Goal: Transaction & Acquisition: Purchase product/service

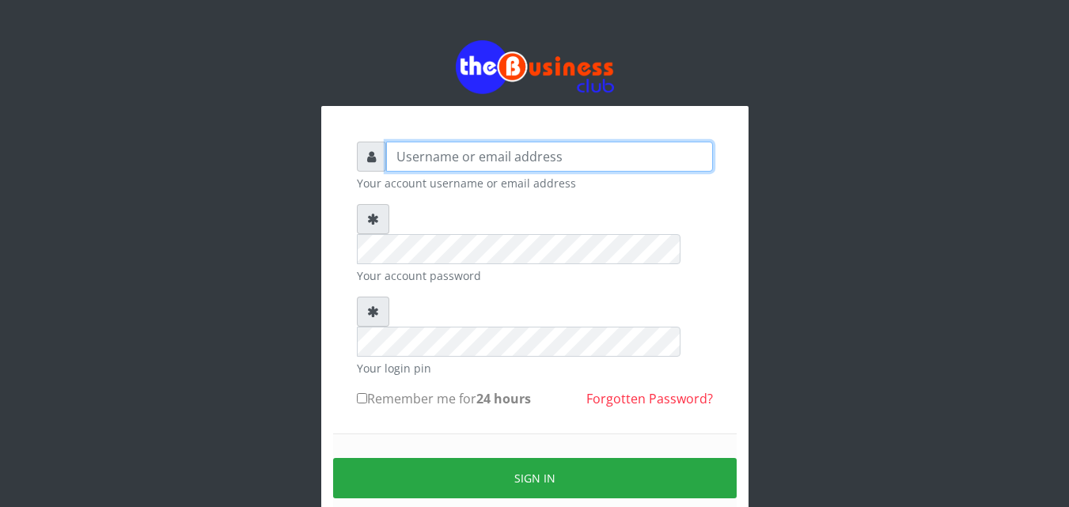
type input "ALAMEEN"
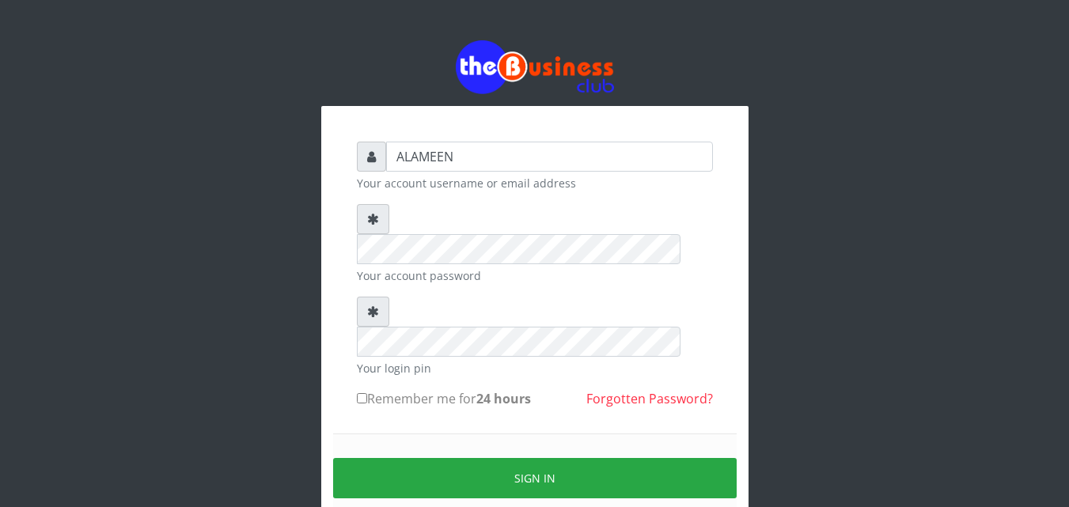
click at [476, 202] on form "ALAMEEN Your account username or email address Your account password Your login…" at bounding box center [535, 351] width 356 height 419
click at [384, 389] on label "Remember me for 24 hours" at bounding box center [444, 398] width 174 height 19
click at [367, 393] on input "Remember me for 24 hours" at bounding box center [362, 398] width 10 height 10
checkbox input "true"
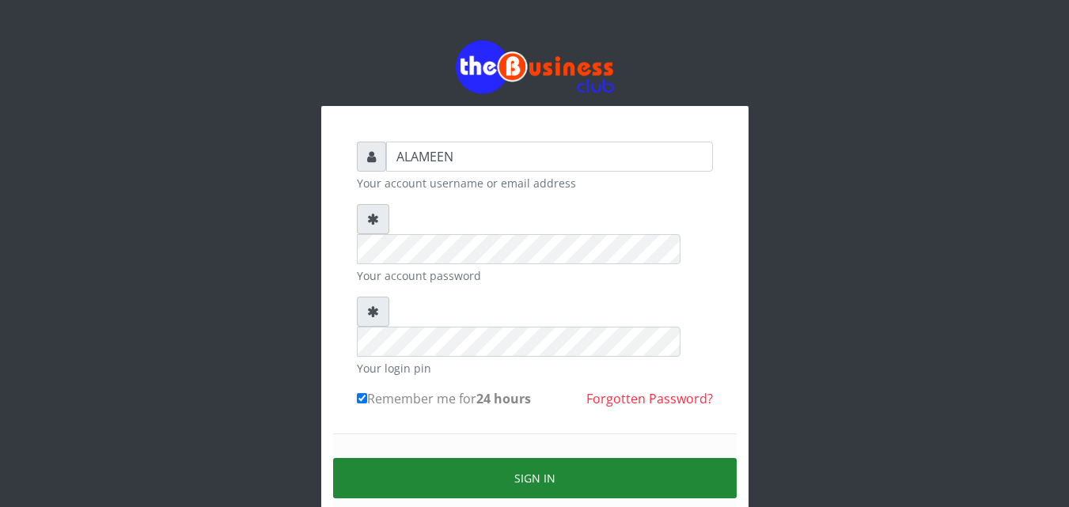
click at [419, 458] on button "Sign in" at bounding box center [534, 478] width 403 height 40
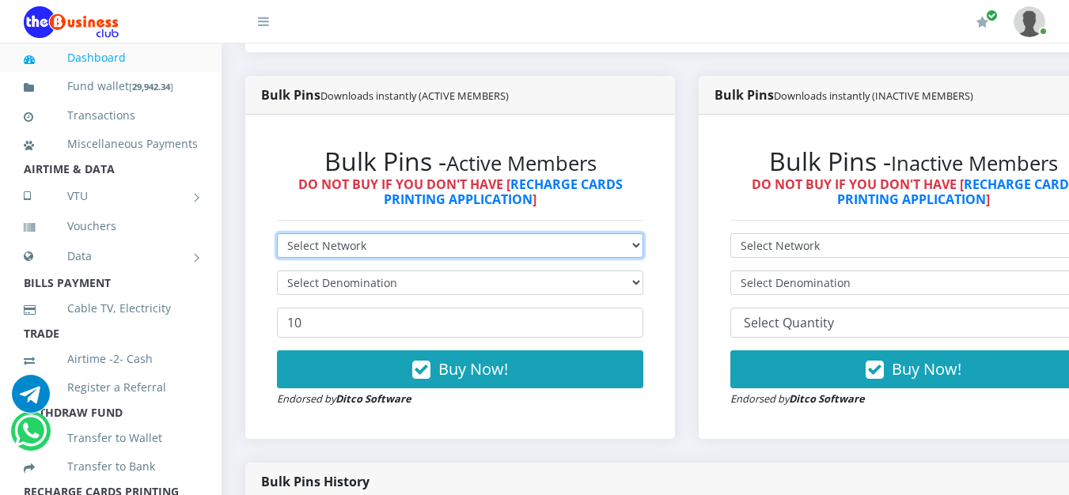
click at [377, 251] on select "Select Network MTN Globacom 9Mobile Airtel" at bounding box center [460, 245] width 366 height 25
select select "MTN"
click at [277, 237] on select "Select Network MTN Globacom 9Mobile Airtel" at bounding box center [460, 245] width 366 height 25
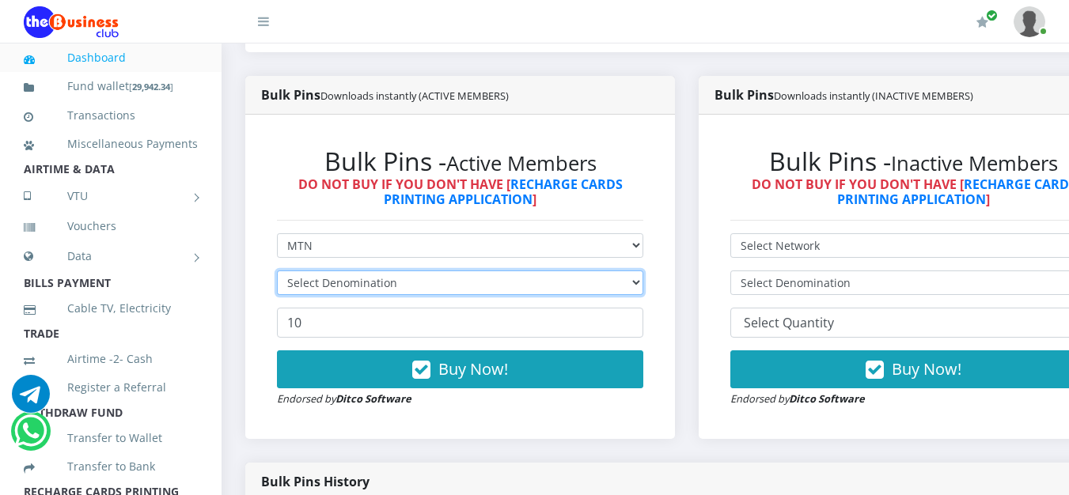
click at [359, 282] on select "Select Denomination" at bounding box center [460, 283] width 366 height 25
select select "96.99-100"
click at [277, 274] on select "Select Denomination MTN NGN100 - ₦96.99 MTN NGN200 - ₦193.98 MTN NGN400 - ₦387.…" at bounding box center [460, 283] width 366 height 25
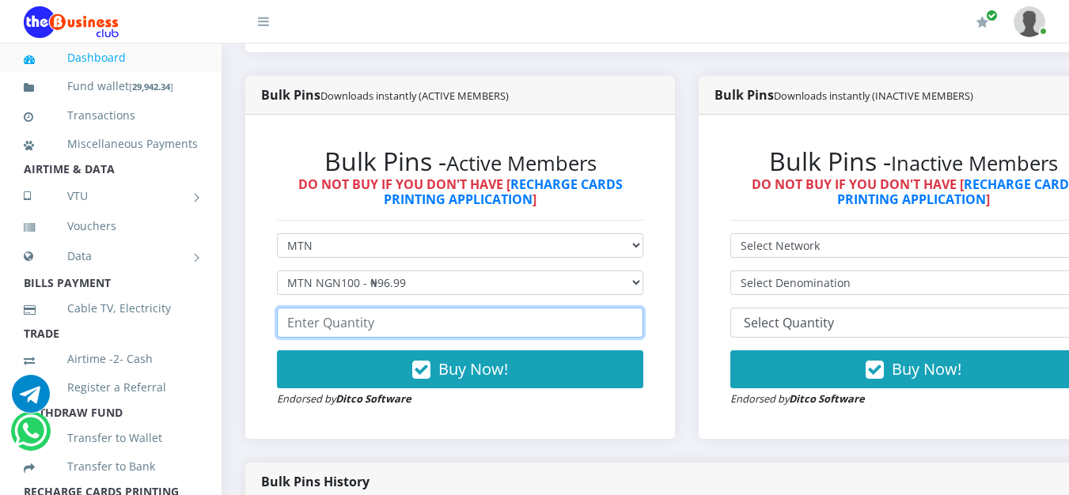
click at [358, 326] on input "number" at bounding box center [460, 323] width 366 height 30
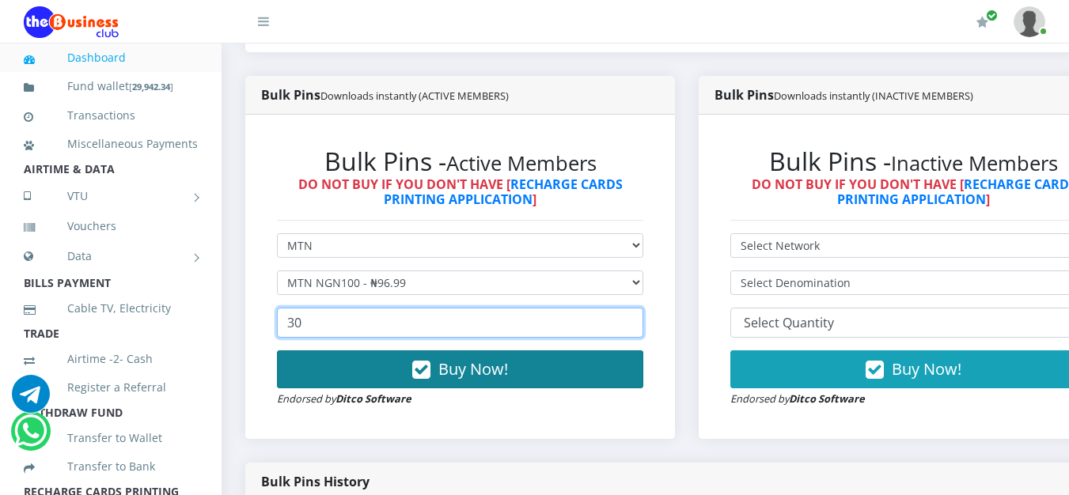
type input "30"
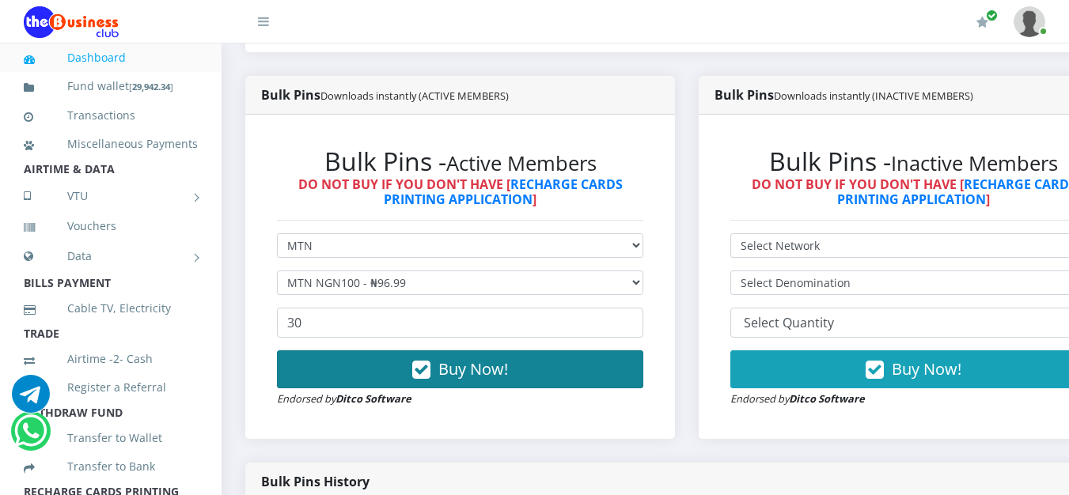
click at [470, 378] on span "Buy Now!" at bounding box center [473, 368] width 70 height 21
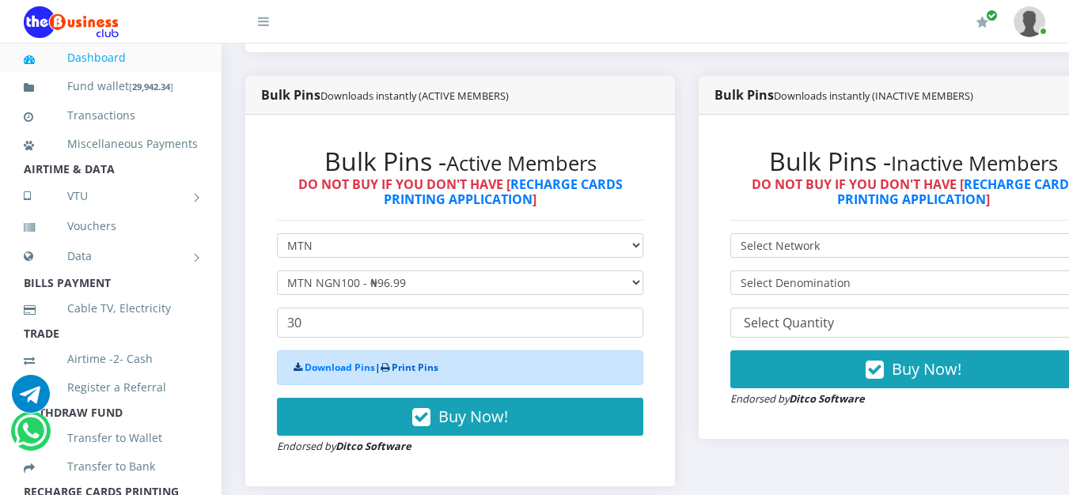
click at [420, 369] on link "Print Pins" at bounding box center [415, 367] width 47 height 13
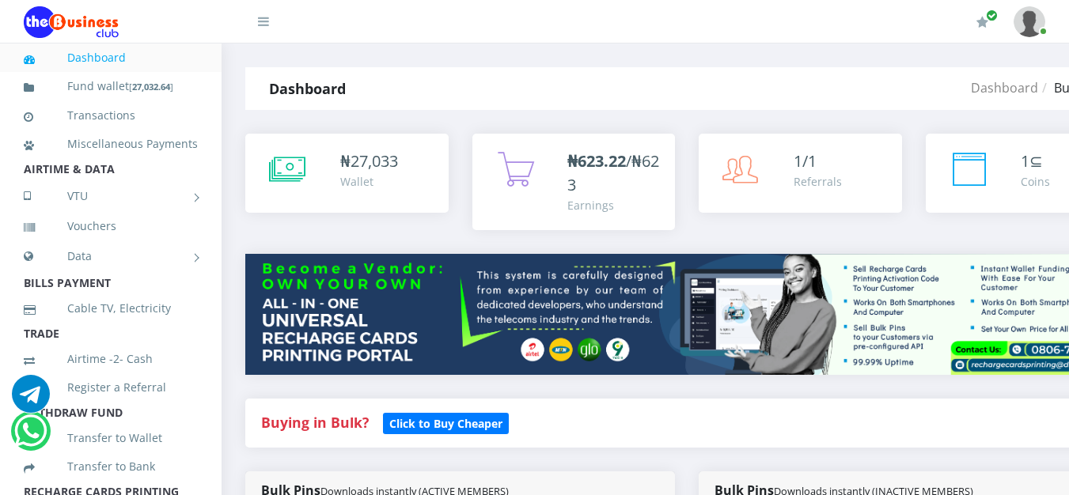
select select "MTN"
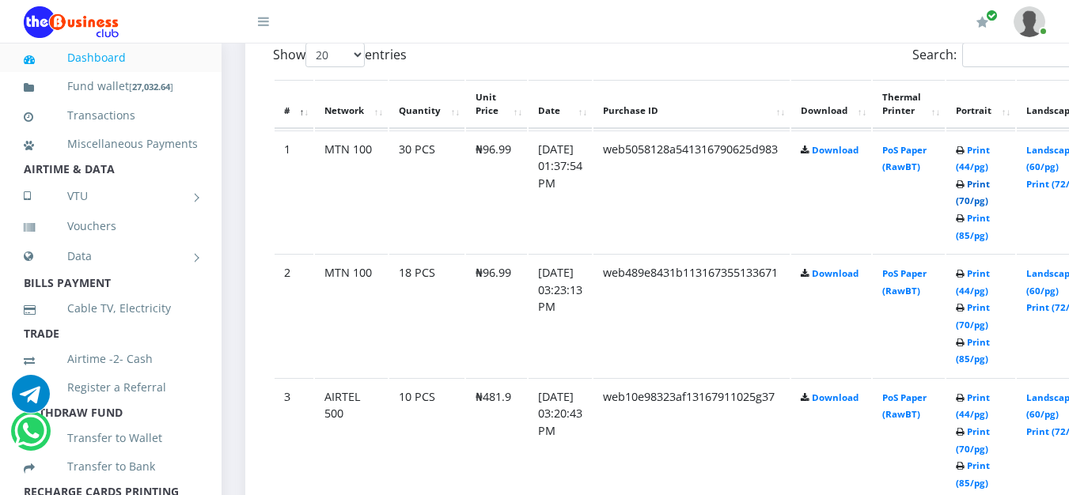
click at [990, 202] on link "Print (70/pg)" at bounding box center [973, 192] width 34 height 29
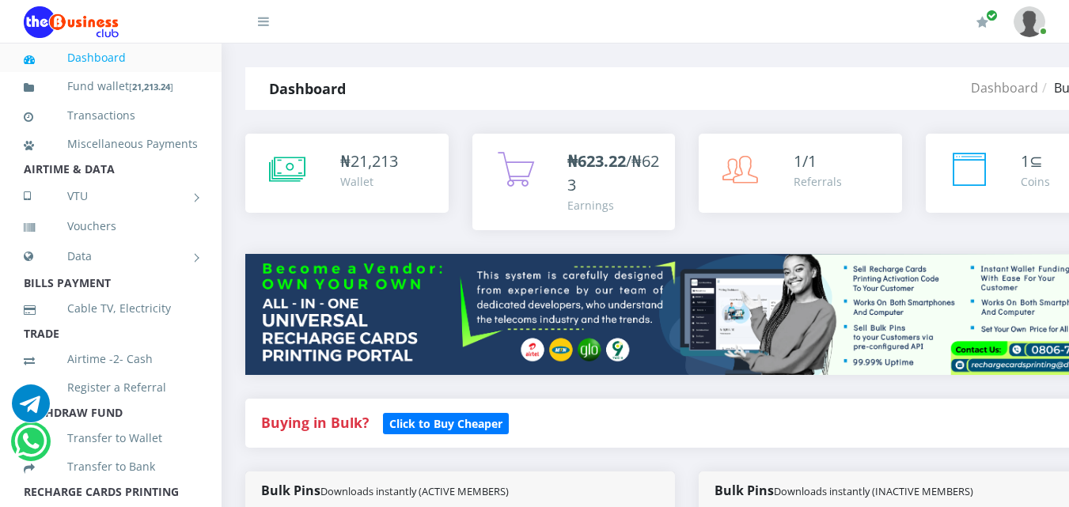
select select "MTN"
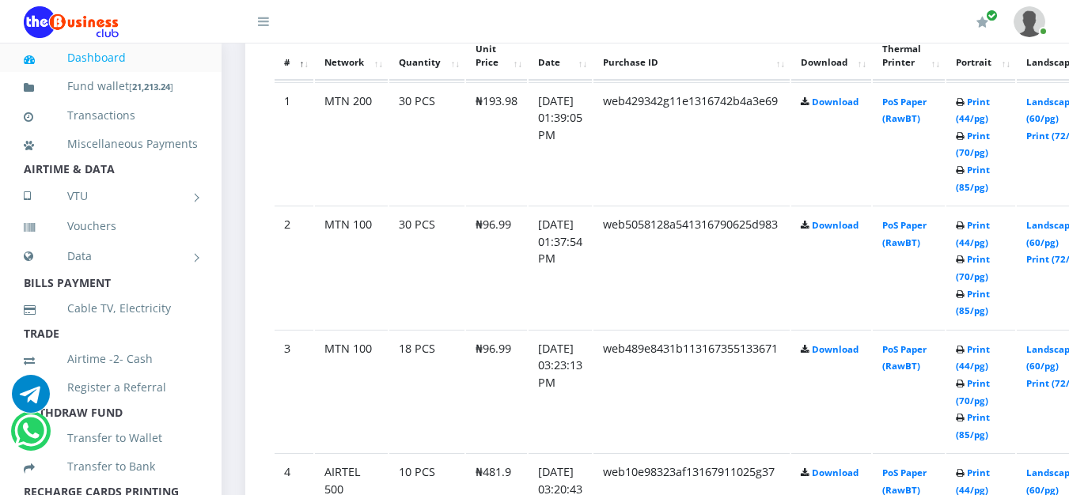
scroll to position [949, 0]
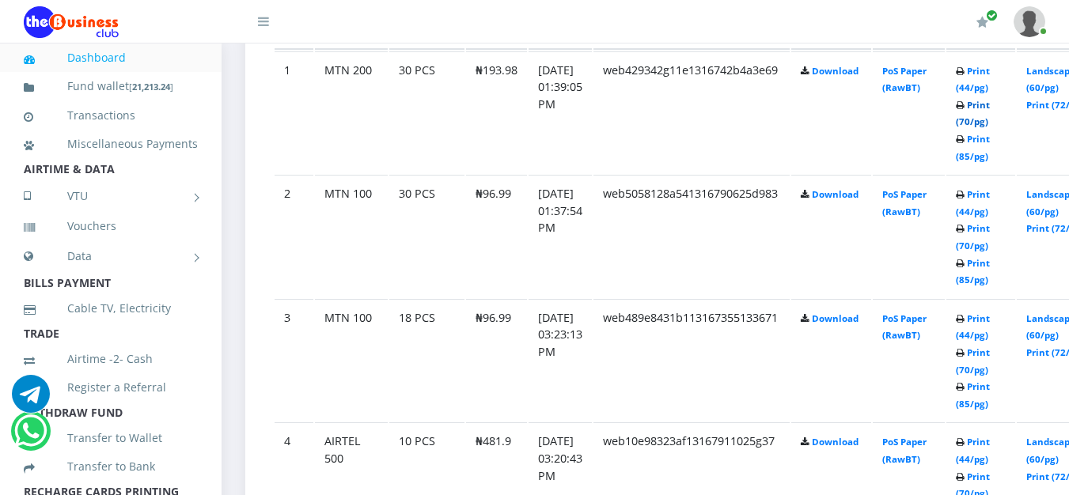
click at [989, 120] on link "Print (70/pg)" at bounding box center [973, 113] width 34 height 29
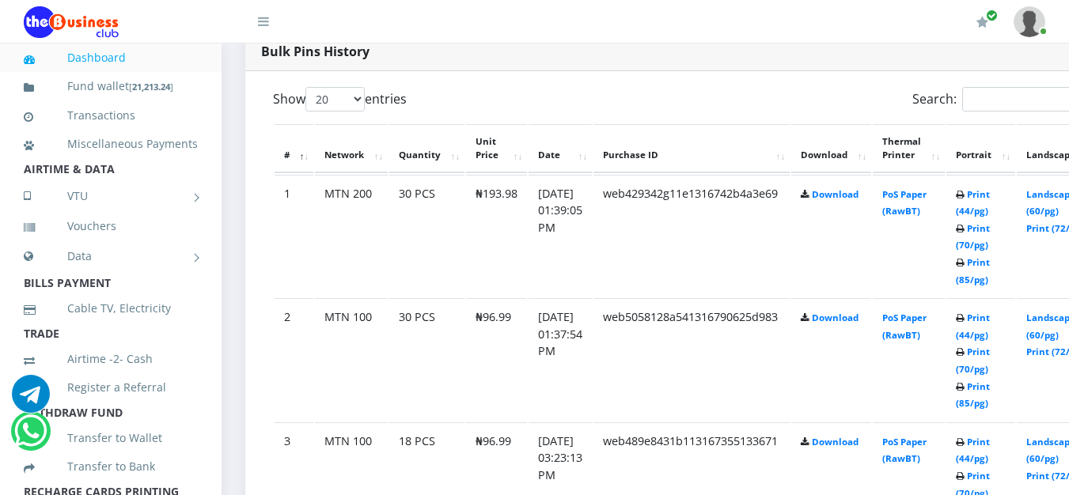
scroll to position [502, 0]
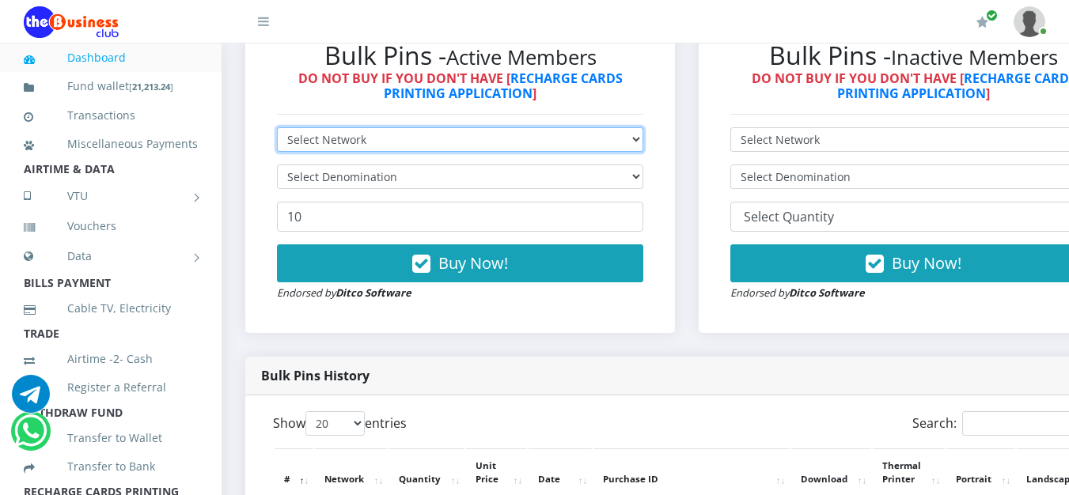
click at [392, 149] on select "Select Network MTN Globacom 9Mobile Airtel" at bounding box center [460, 139] width 366 height 25
select select "Airtel"
click at [277, 131] on select "Select Network MTN Globacom 9Mobile Airtel" at bounding box center [460, 139] width 366 height 25
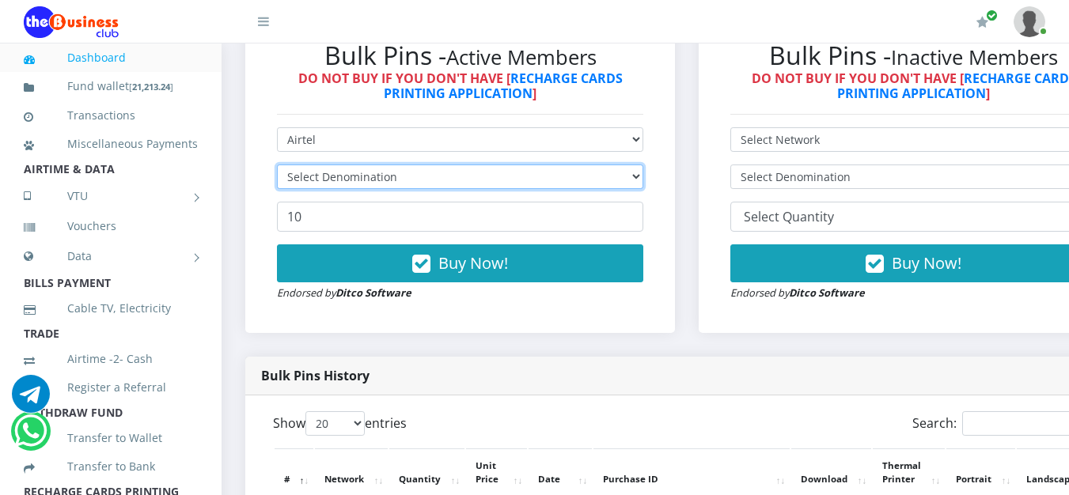
click at [375, 188] on select "Select Denomination" at bounding box center [460, 177] width 366 height 25
select select "192.76-200"
click at [277, 168] on select "Select Denomination Airtel NGN100 - ₦96.38 Airtel NGN200 - ₦192.76 Airtel NGN50…" at bounding box center [460, 177] width 366 height 25
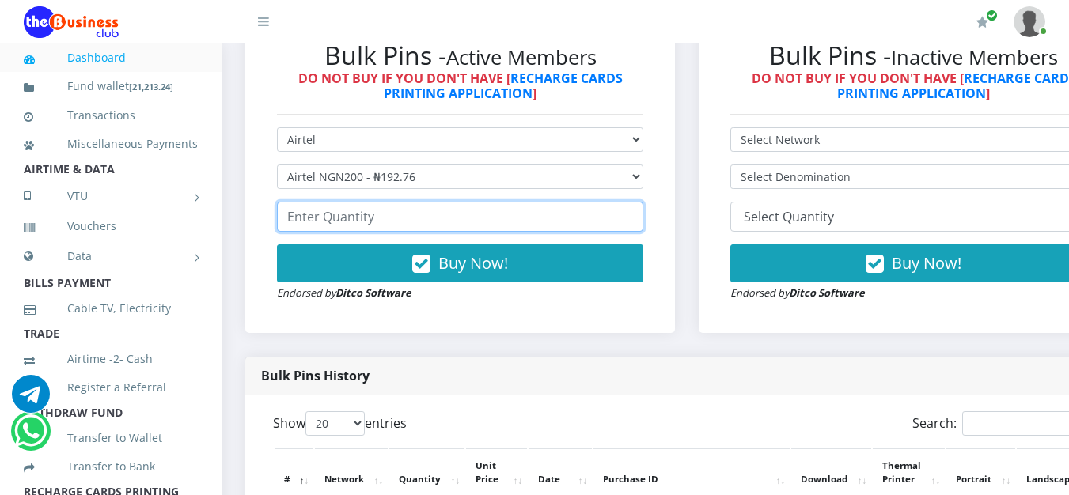
click at [392, 223] on input "number" at bounding box center [460, 217] width 366 height 30
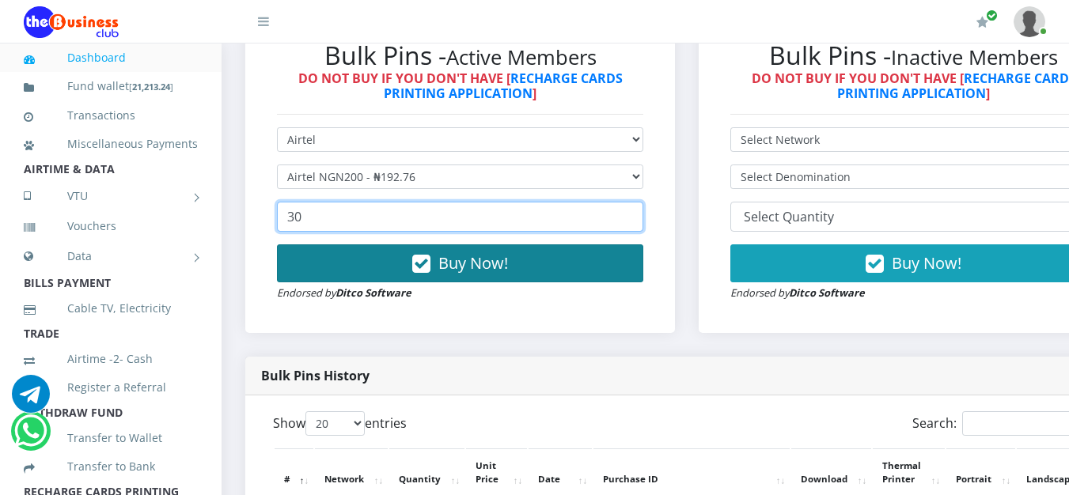
type input "30"
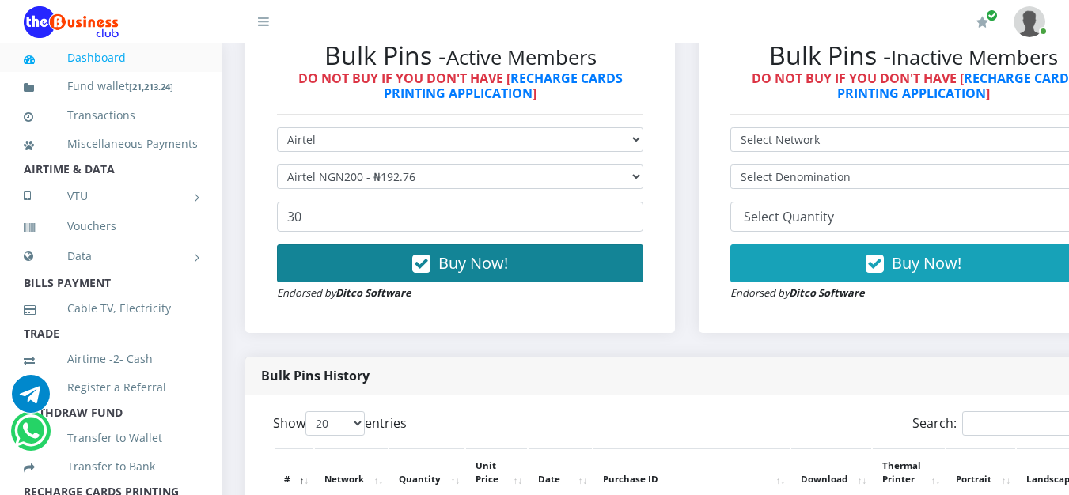
click at [484, 259] on span "Buy Now!" at bounding box center [473, 262] width 70 height 21
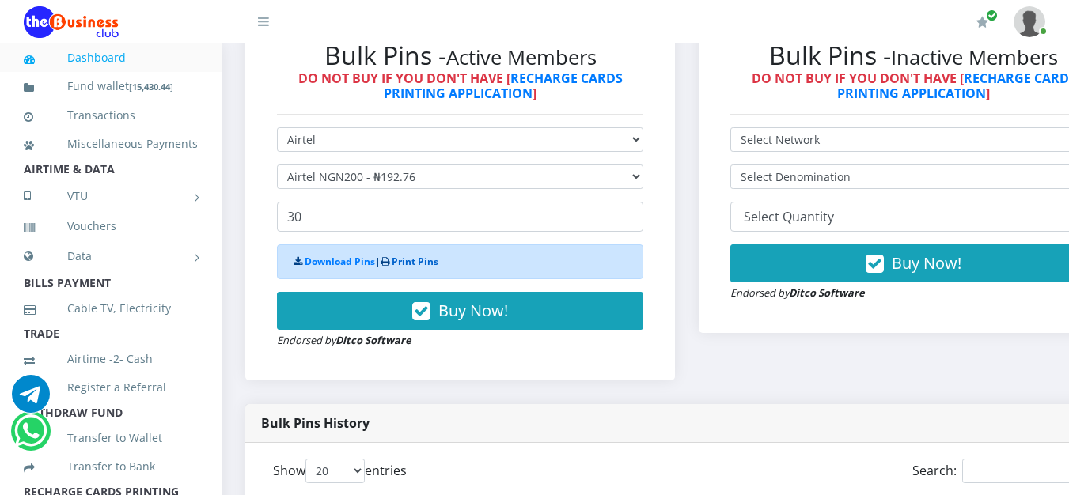
click at [426, 263] on link "Print Pins" at bounding box center [415, 261] width 47 height 13
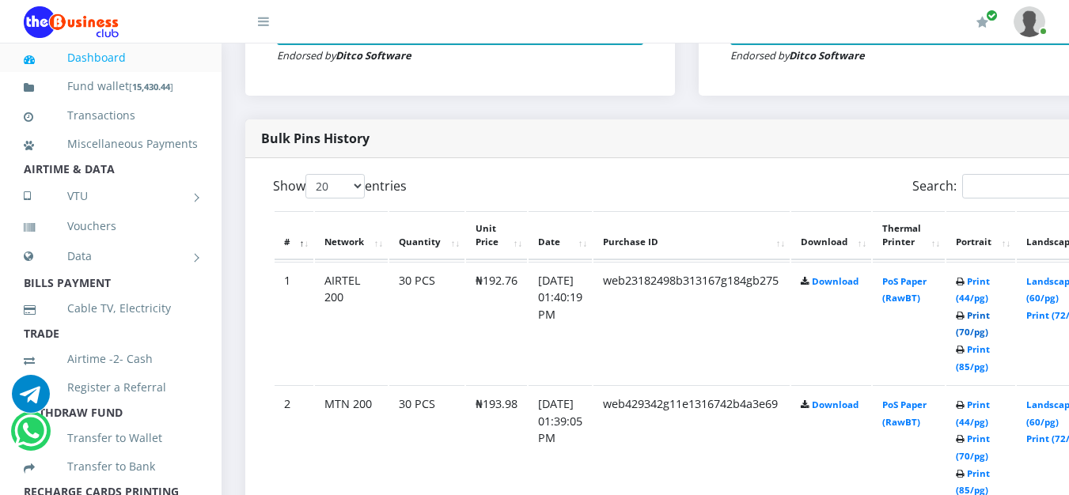
click at [990, 334] on link "Print (70/pg)" at bounding box center [973, 323] width 34 height 29
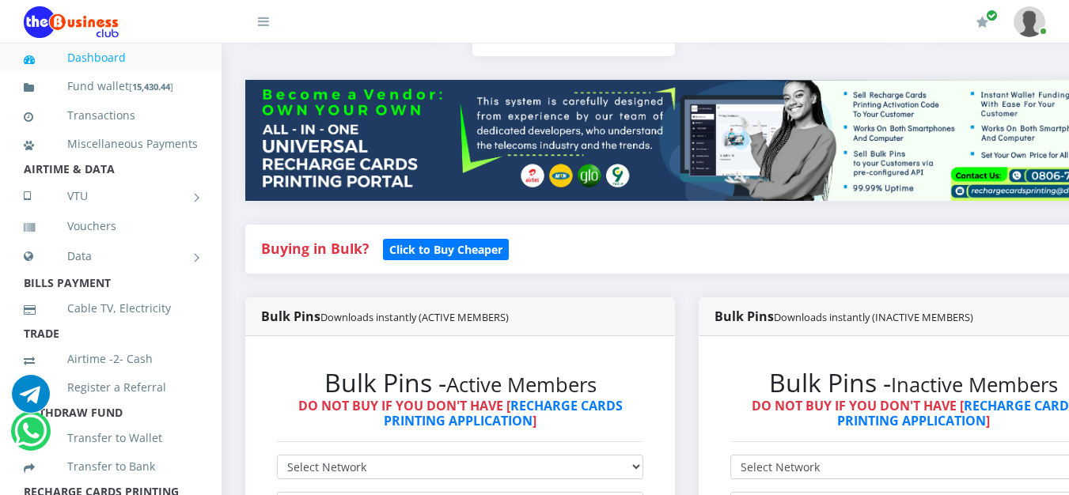
scroll to position [396, 0]
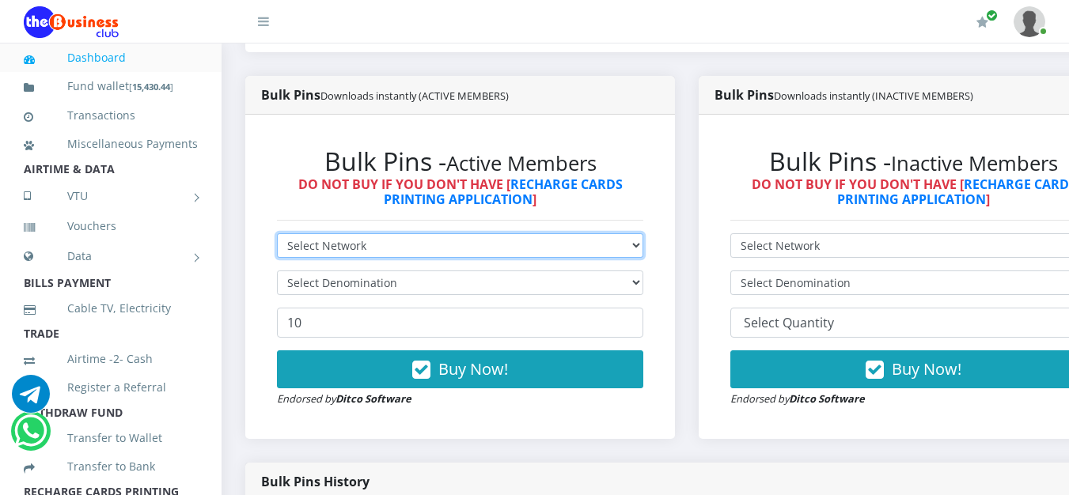
click at [362, 249] on select "Select Network MTN Globacom 9Mobile Airtel" at bounding box center [460, 245] width 366 height 25
select select "Airtel"
click at [277, 237] on select "Select Network MTN Globacom 9Mobile Airtel" at bounding box center [460, 245] width 366 height 25
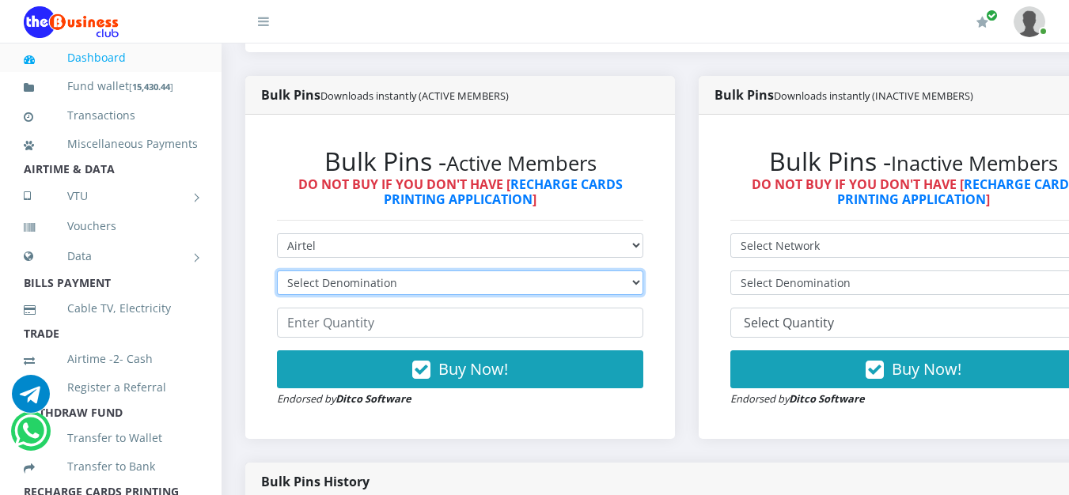
click at [356, 292] on select "Select Denomination Airtel NGN100 - ₦96.38 Airtel NGN200 - ₦192.76 Airtel NGN50…" at bounding box center [460, 283] width 366 height 25
select select "96.38-100"
click at [277, 274] on select "Select Denomination Airtel NGN100 - ₦96.38 Airtel NGN200 - ₦192.76 Airtel NGN50…" at bounding box center [460, 283] width 366 height 25
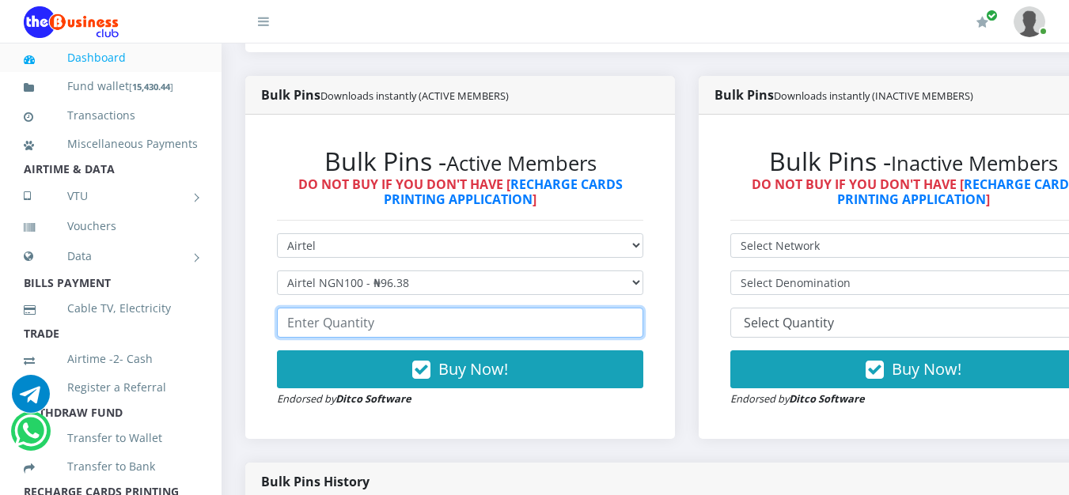
click at [363, 325] on input "number" at bounding box center [460, 323] width 366 height 30
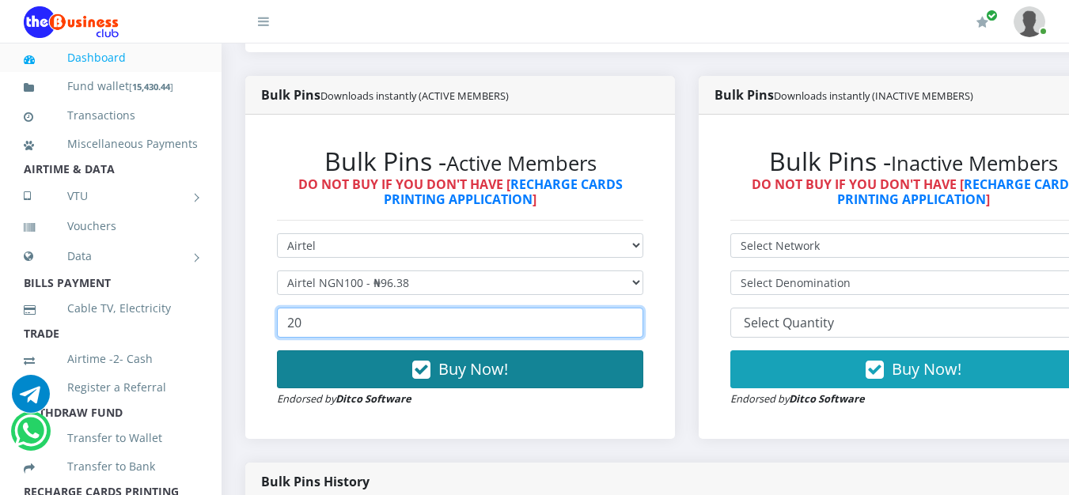
type input "20"
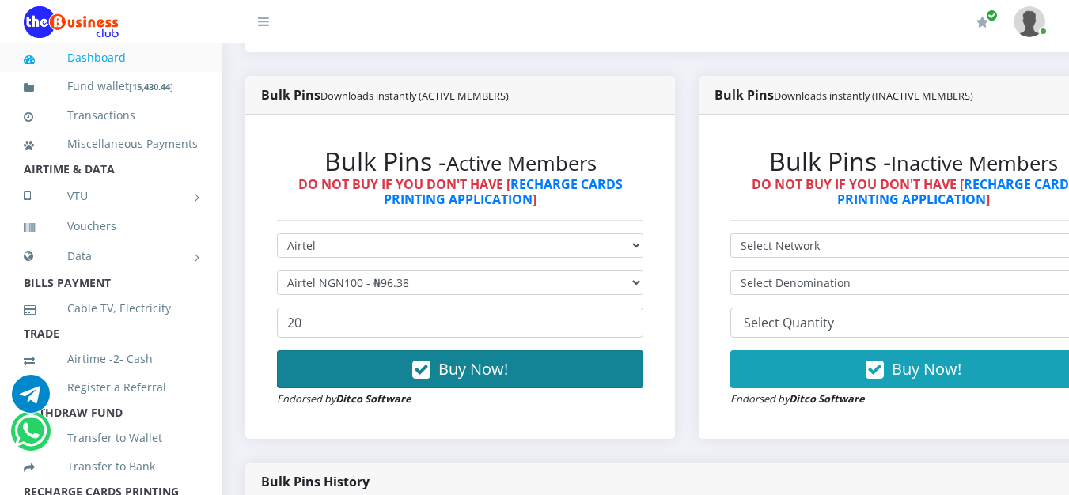
click at [445, 362] on span "Buy Now!" at bounding box center [473, 368] width 70 height 21
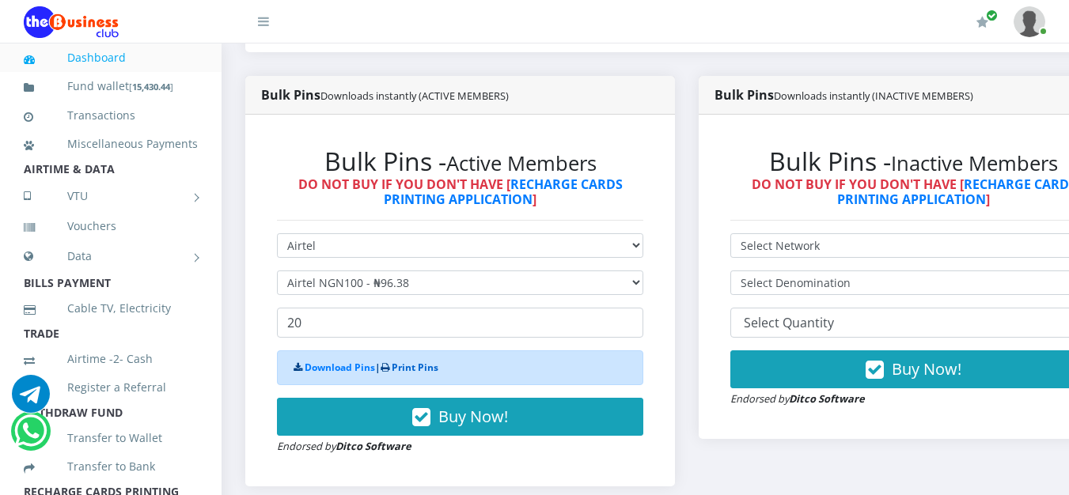
click at [427, 370] on link "Print Pins" at bounding box center [415, 367] width 47 height 13
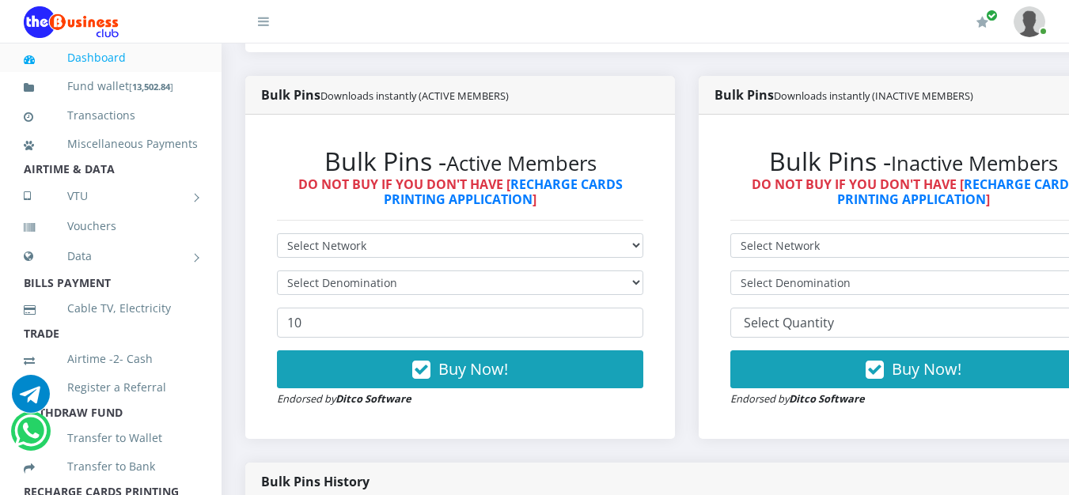
scroll to position [633, 0]
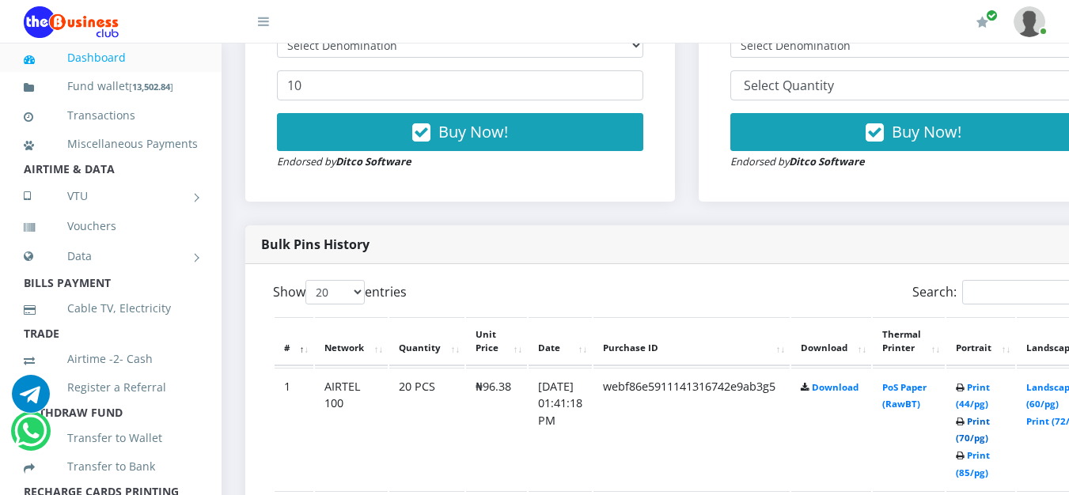
click at [990, 439] on link "Print (70/pg)" at bounding box center [973, 429] width 34 height 29
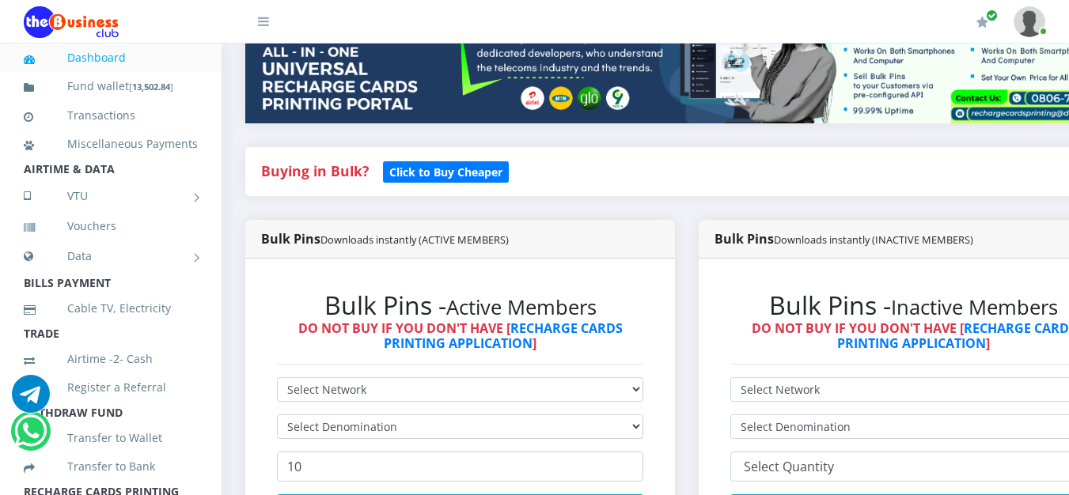
scroll to position [331, 0]
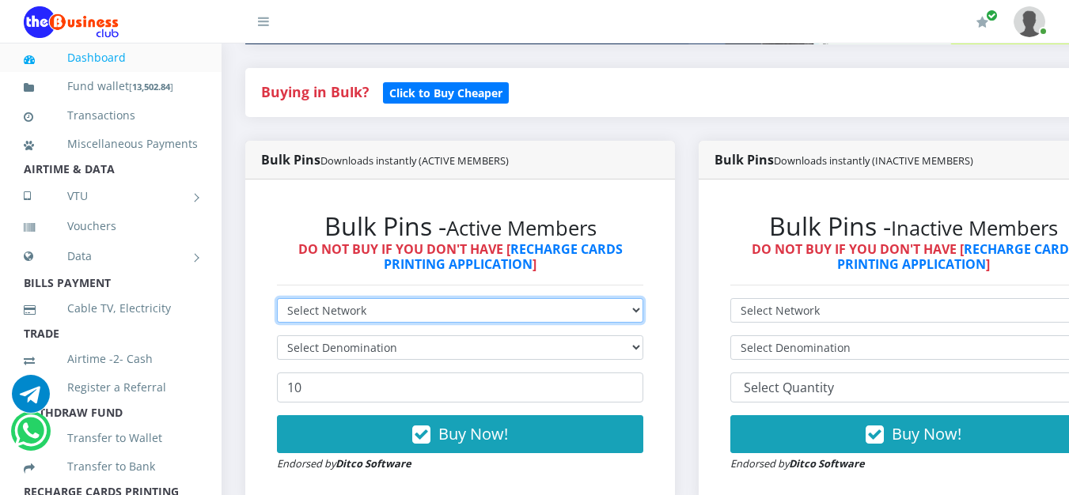
click at [334, 319] on select "Select Network MTN Globacom 9Mobile Airtel" at bounding box center [460, 310] width 366 height 25
select select "Glo"
click at [277, 301] on select "Select Network MTN Globacom 9Mobile Airtel" at bounding box center [460, 310] width 366 height 25
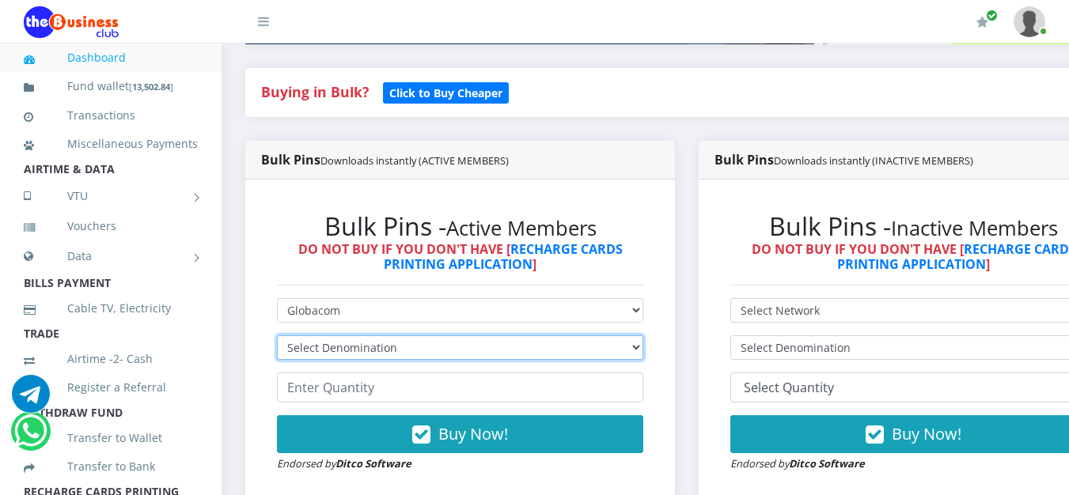
click at [347, 351] on select "Select Denomination Glo NGN100 - ₦96.55 Glo NGN200 - ₦193.10 Glo NGN500 - ₦482.…" at bounding box center [460, 347] width 366 height 25
select select "193.1-200"
click at [277, 339] on select "Select Denomination Glo NGN100 - ₦96.55 Glo NGN200 - ₦193.10 Glo NGN500 - ₦482.…" at bounding box center [460, 347] width 366 height 25
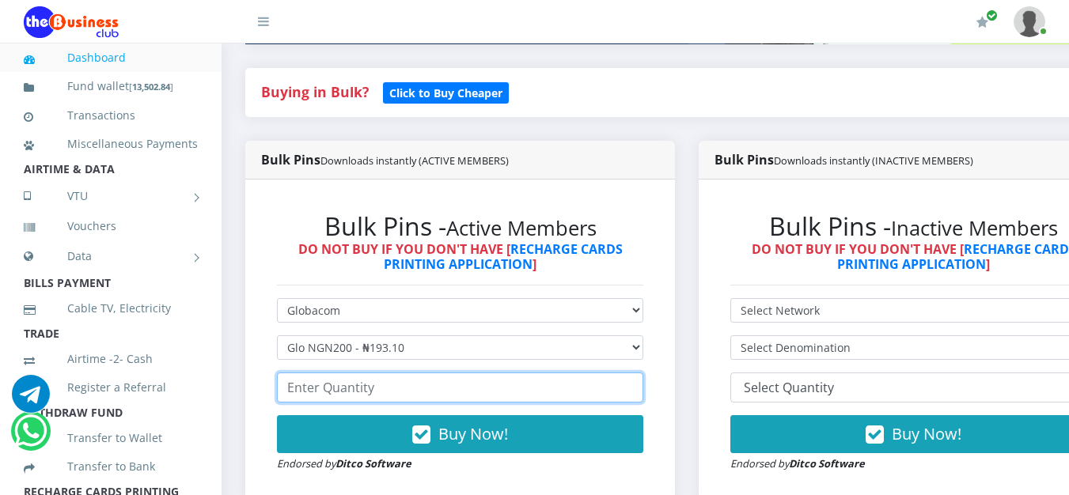
click at [369, 392] on input "number" at bounding box center [460, 388] width 366 height 30
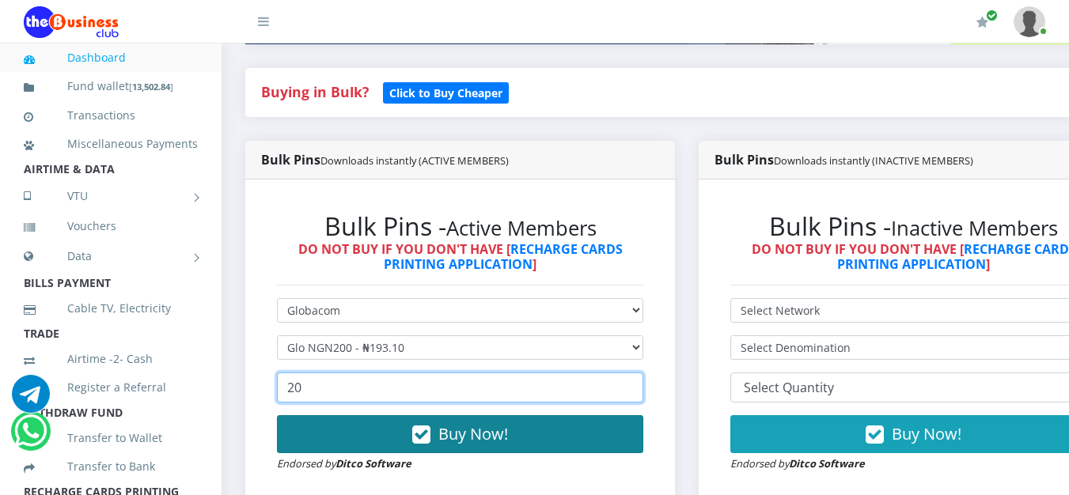
type input "20"
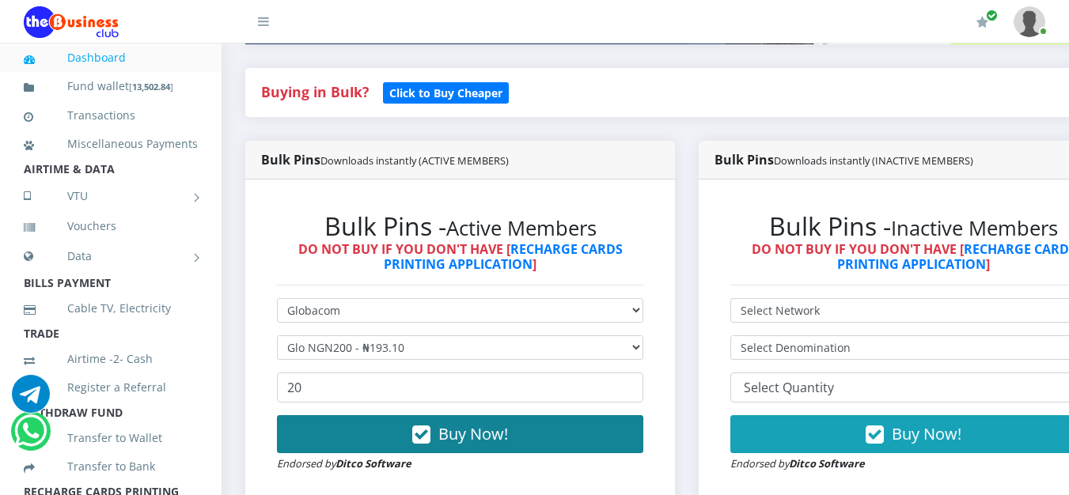
click at [454, 435] on span "Buy Now!" at bounding box center [473, 433] width 70 height 21
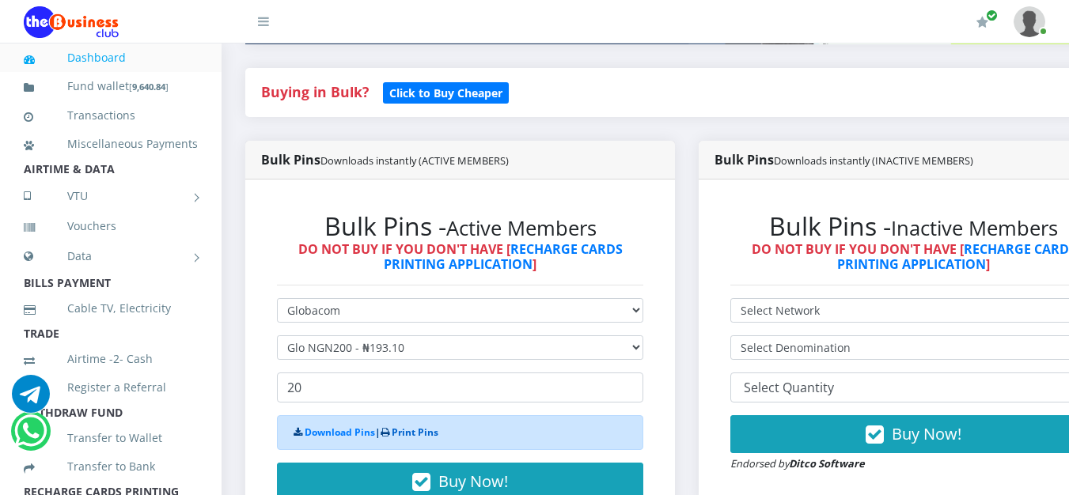
click at [412, 433] on link "Print Pins" at bounding box center [415, 432] width 47 height 13
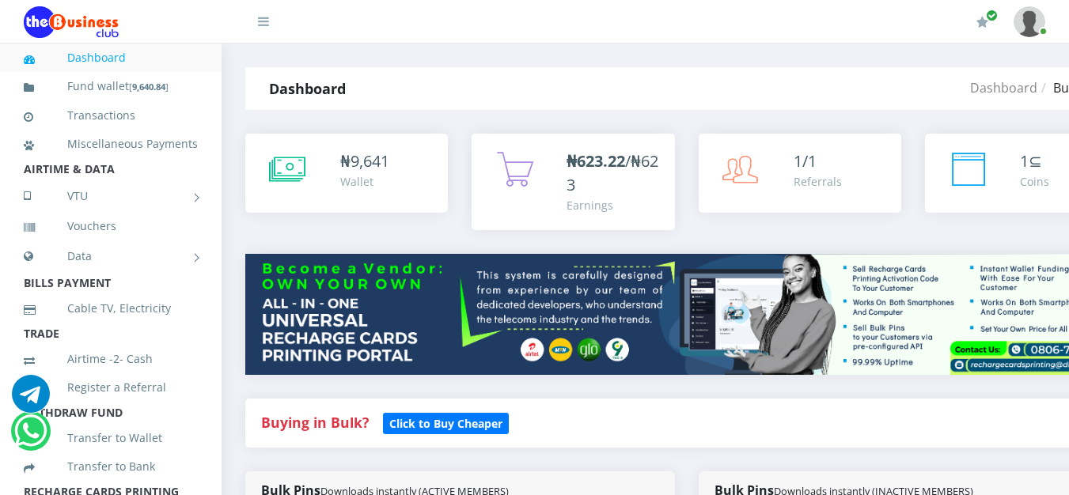
select select "Glo"
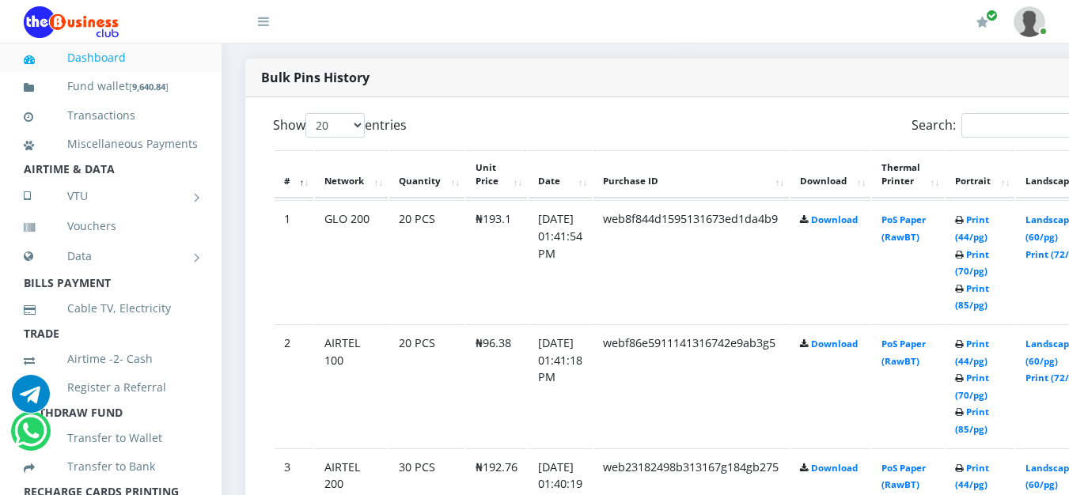
scroll to position [805, 0]
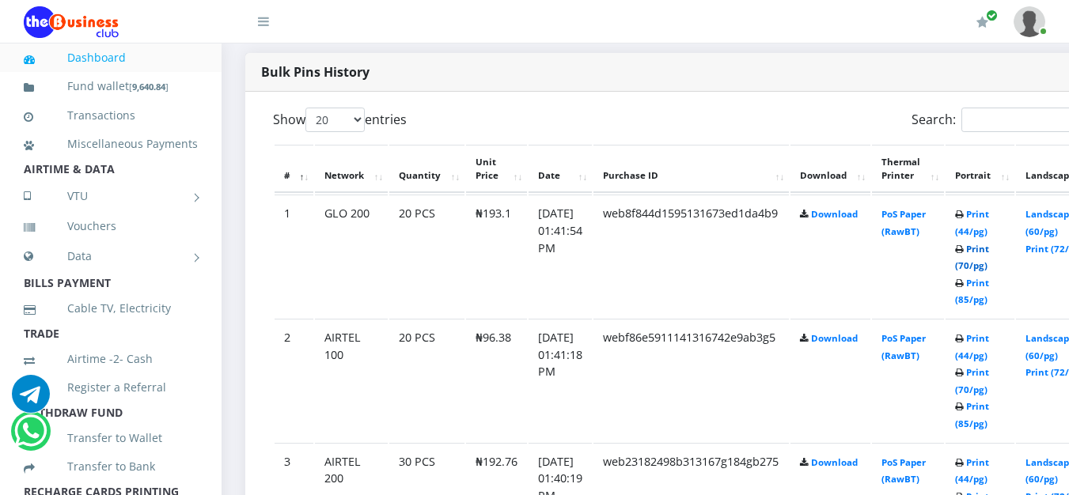
click at [989, 270] on link "Print (70/pg)" at bounding box center [972, 257] width 34 height 29
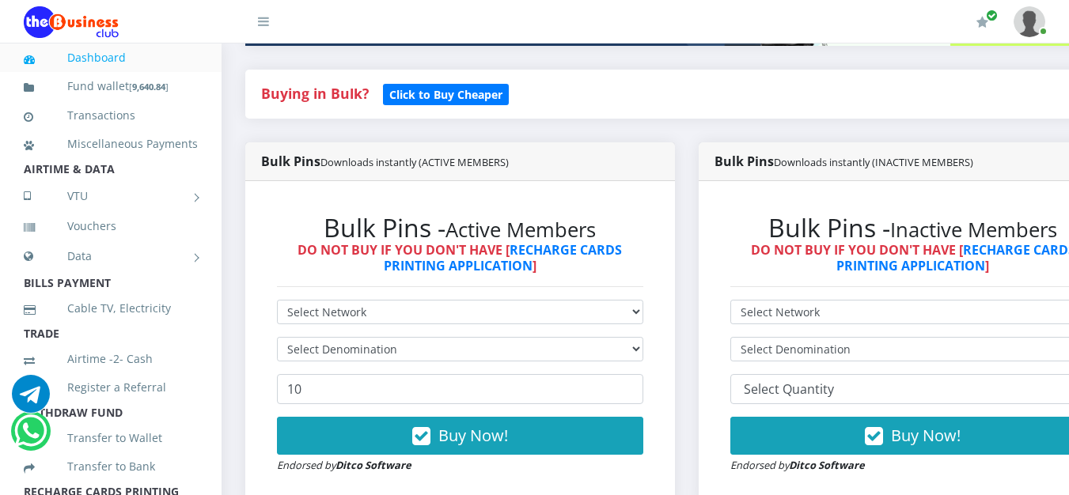
scroll to position [358, 0]
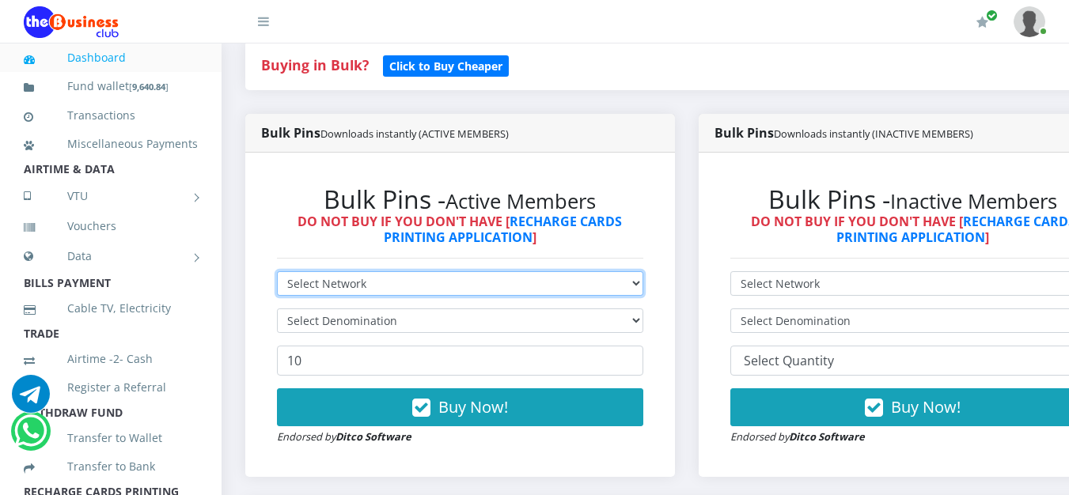
click at [355, 299] on form "Select Network MTN Globacom 9Mobile Airtel Select Denomination 10 Buy Now! Endo…" at bounding box center [460, 358] width 366 height 174
select select "MTN"
click at [277, 274] on select "Select Network MTN Globacom 9Mobile Airtel" at bounding box center [460, 283] width 366 height 25
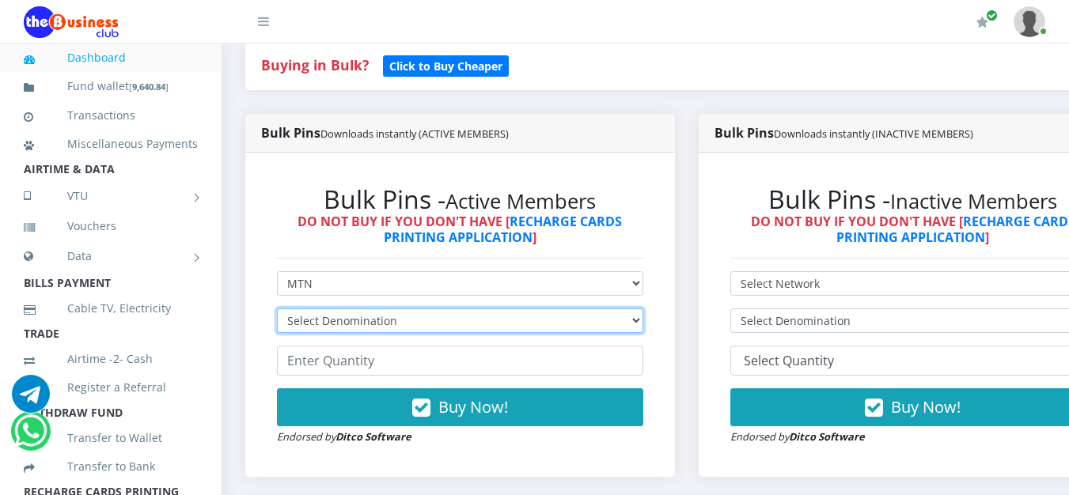
click at [342, 317] on select "Select Denomination MTN NGN100 - ₦96.99 MTN NGN200 - ₦193.98 MTN NGN400 - ₦387.…" at bounding box center [460, 321] width 366 height 25
select select "484.95-500"
click at [277, 311] on select "Select Denomination MTN NGN100 - ₦96.99 MTN NGN200 - ₦193.98 MTN NGN400 - ₦387.…" at bounding box center [460, 321] width 366 height 25
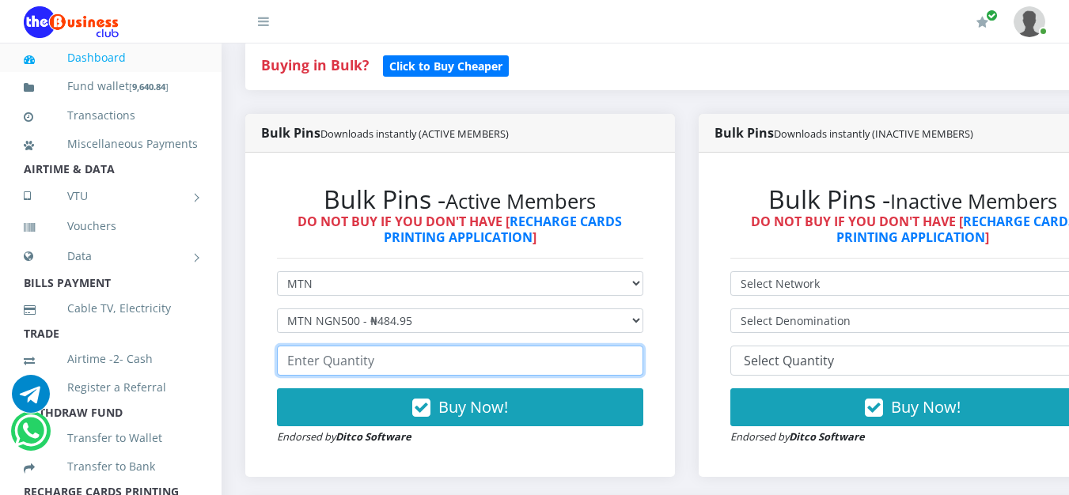
click at [358, 359] on input "number" at bounding box center [460, 361] width 366 height 30
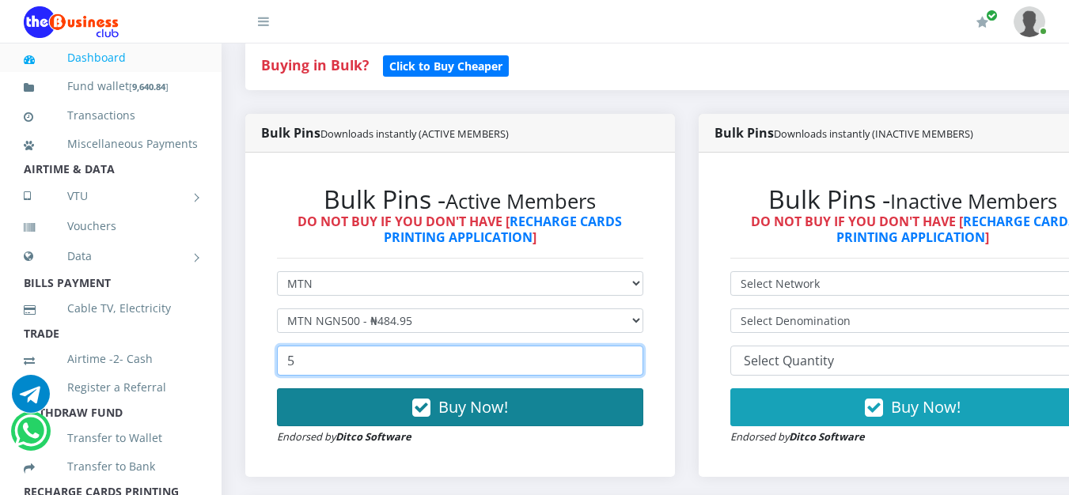
type input "5"
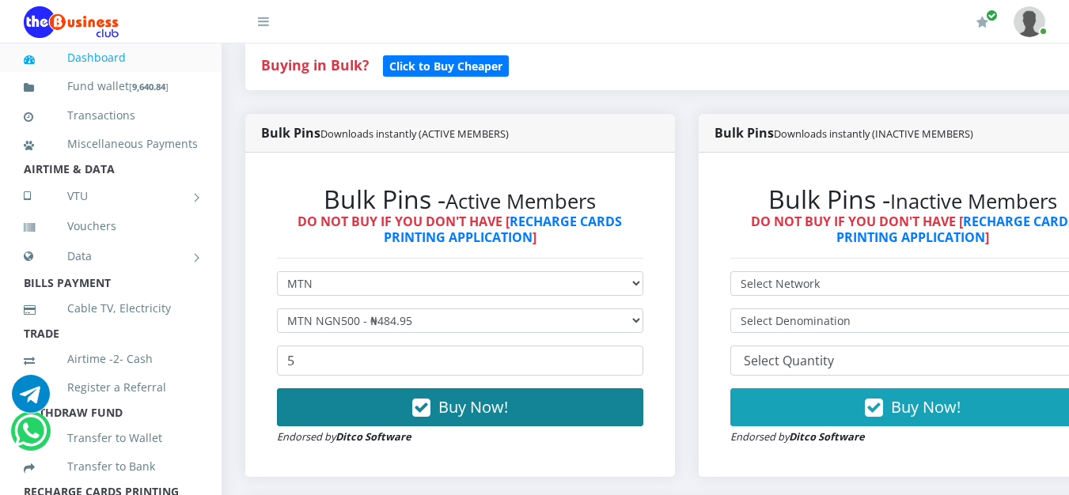
click at [456, 411] on span "Buy Now!" at bounding box center [473, 406] width 70 height 21
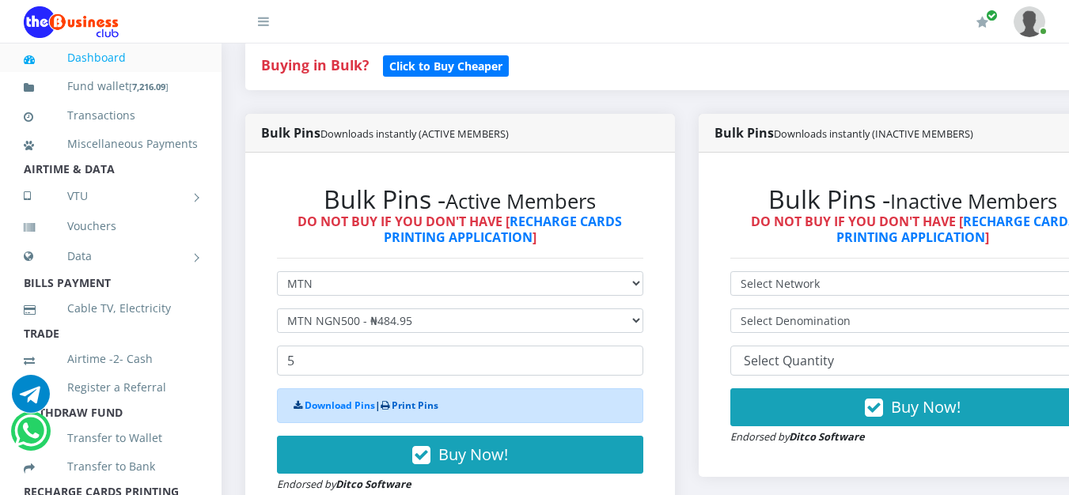
click at [419, 407] on link "Print Pins" at bounding box center [415, 405] width 47 height 13
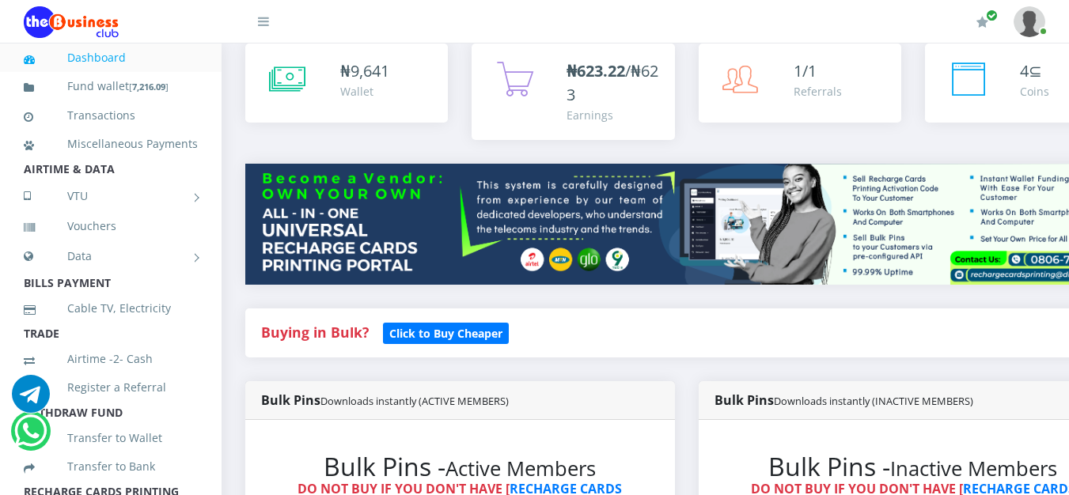
scroll to position [41, 0]
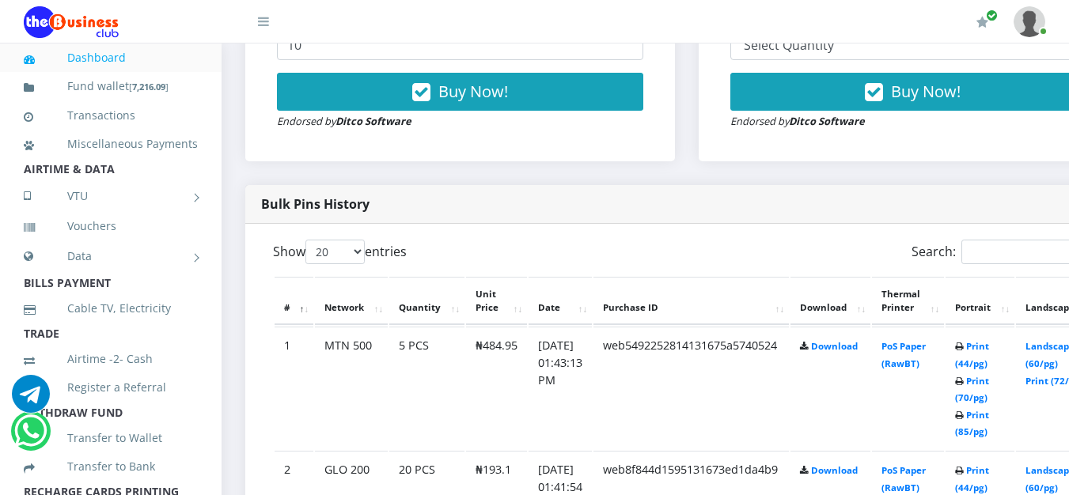
scroll to position [674, 0]
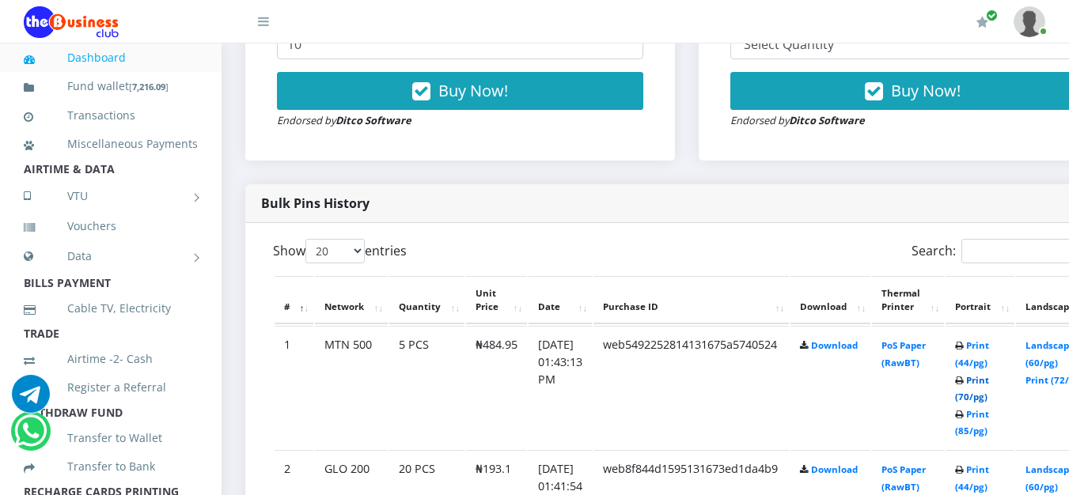
click at [989, 398] on link "Print (70/pg)" at bounding box center [972, 388] width 34 height 29
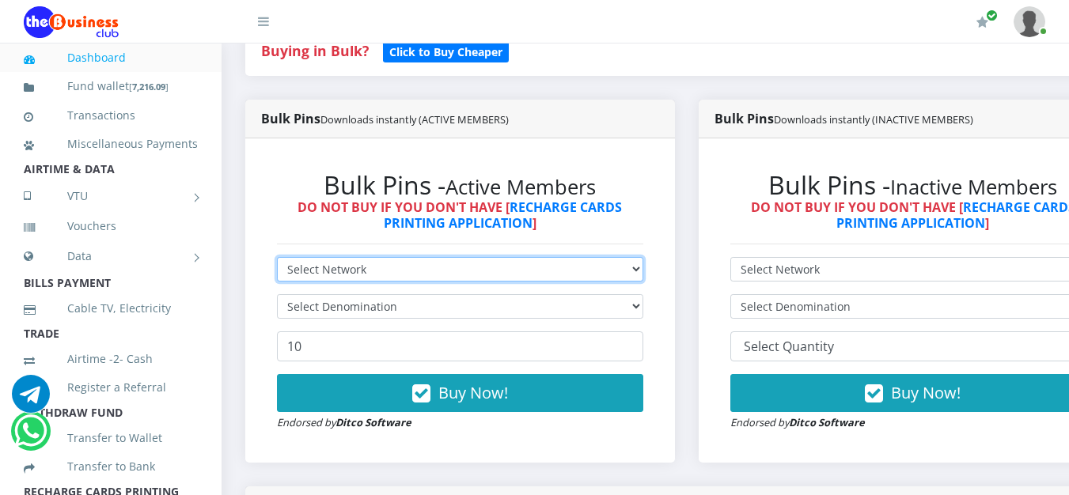
click at [349, 278] on select "Select Network MTN Globacom 9Mobile Airtel" at bounding box center [460, 269] width 366 height 25
select select "Airtel"
click at [277, 259] on select "Select Network MTN Globacom 9Mobile Airtel" at bounding box center [460, 269] width 366 height 25
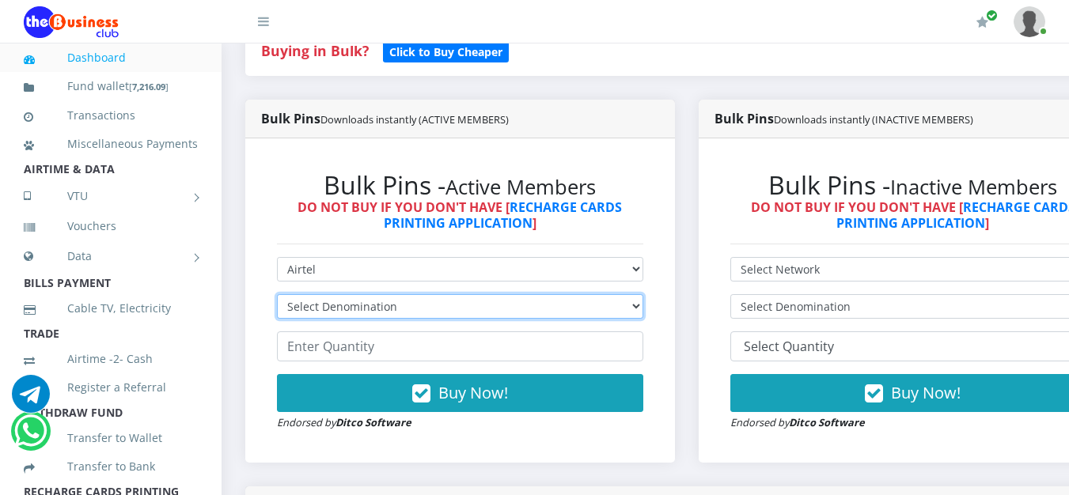
click at [359, 314] on select "Select Denomination Airtel NGN100 - ₦96.38 Airtel NGN200 - ₦192.76 Airtel NGN50…" at bounding box center [460, 306] width 366 height 25
select select "481.9-500"
click at [277, 297] on select "Select Denomination Airtel NGN100 - ₦96.38 Airtel NGN200 - ₦192.76 Airtel NGN50…" at bounding box center [460, 306] width 366 height 25
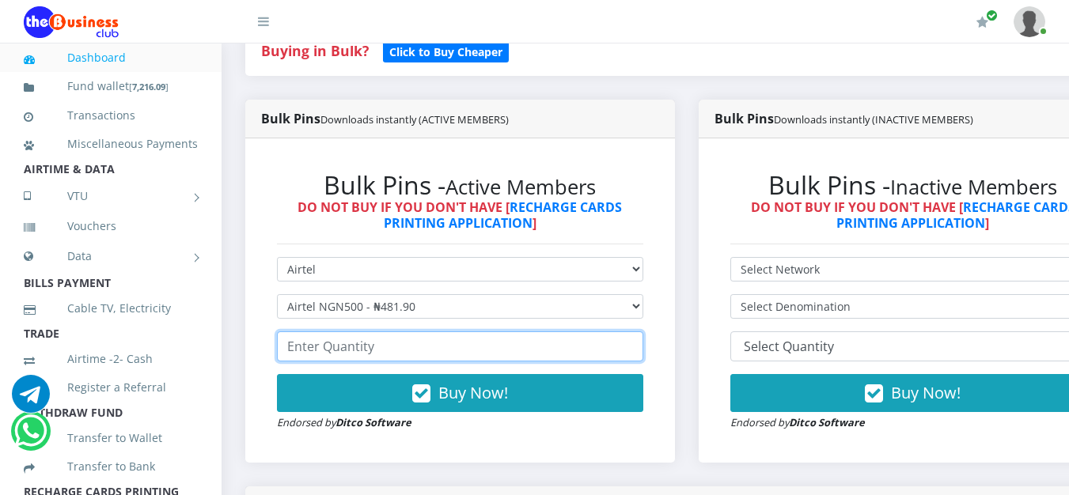
click at [369, 344] on input "number" at bounding box center [460, 346] width 366 height 30
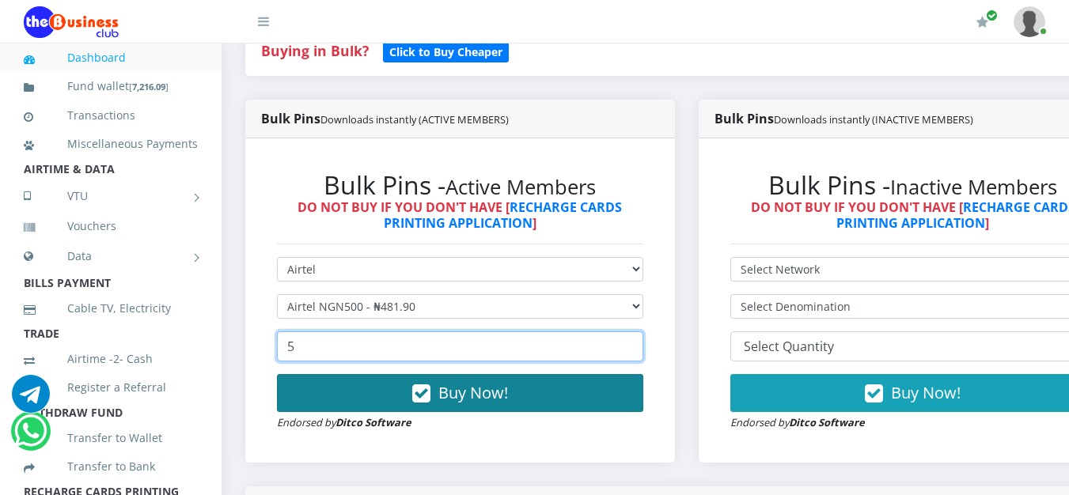
type input "5"
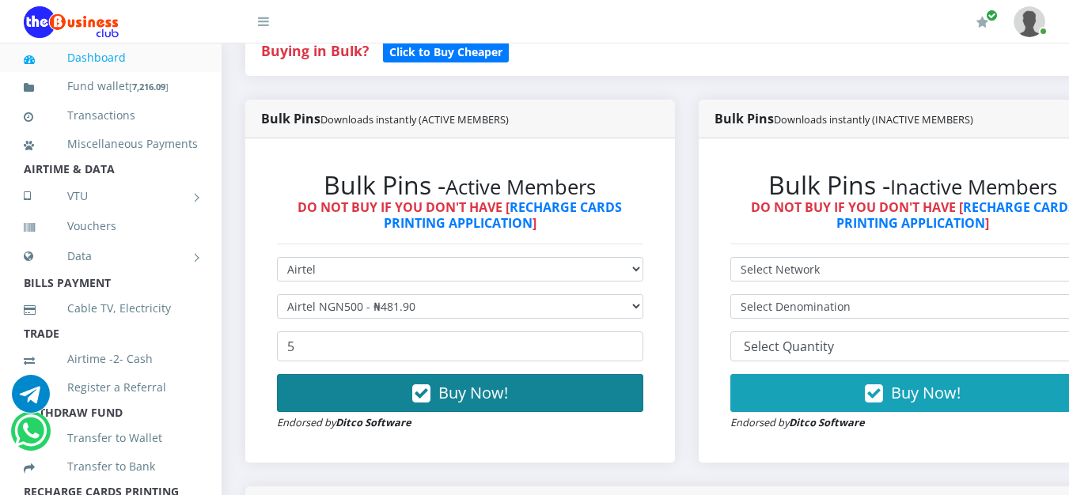
click at [441, 405] on button "Buy Now!" at bounding box center [460, 393] width 366 height 38
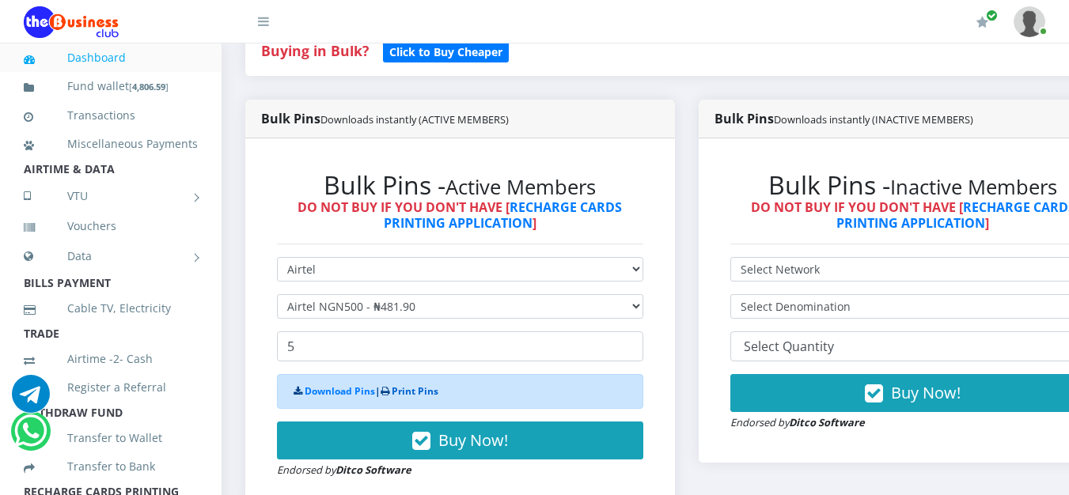
click at [415, 393] on link "Print Pins" at bounding box center [415, 390] width 47 height 13
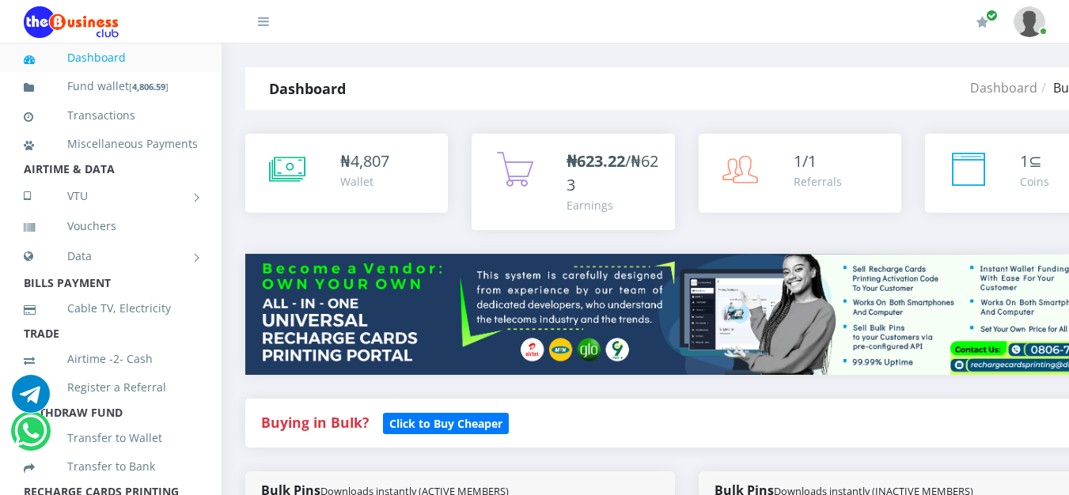
select select "Airtel"
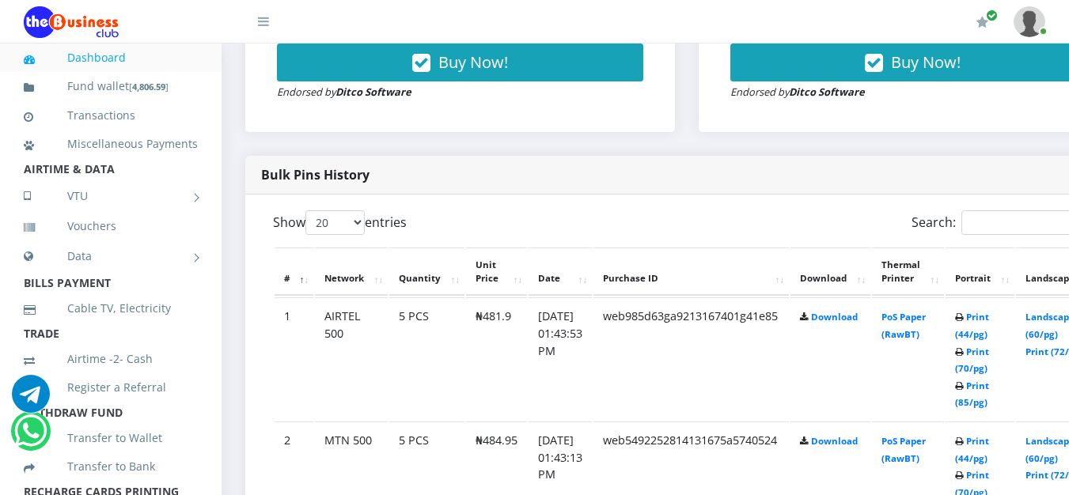
scroll to position [702, 0]
click at [989, 368] on link "Print (70/pg)" at bounding box center [972, 360] width 34 height 29
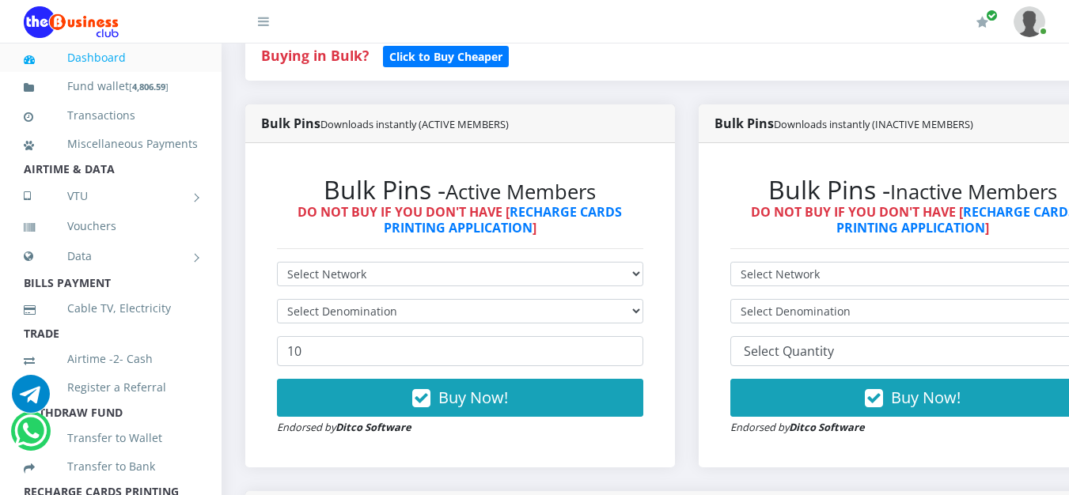
scroll to position [396, 0]
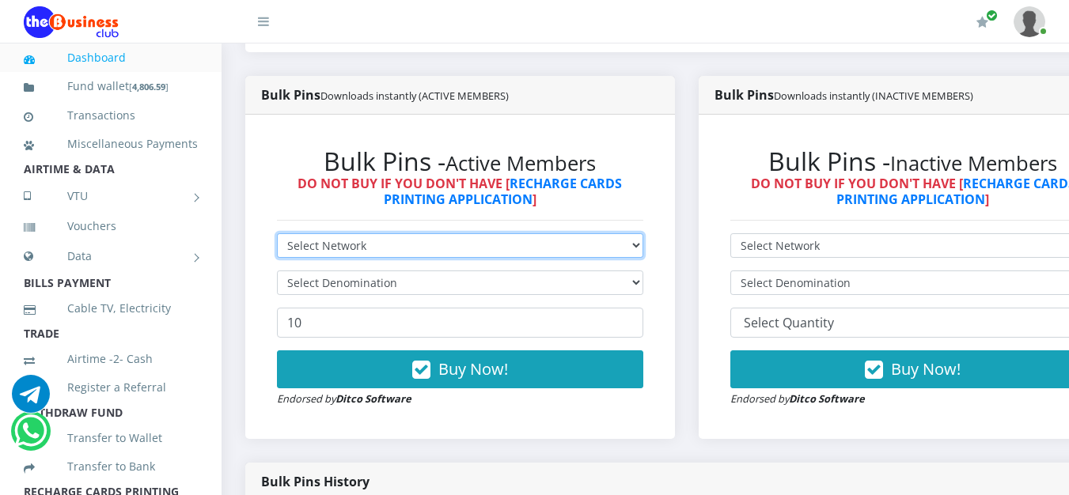
click at [338, 258] on select "Select Network MTN Globacom 9Mobile Airtel" at bounding box center [460, 245] width 366 height 25
select select "MTN"
click at [277, 236] on select "Select Network MTN Globacom 9Mobile Airtel" at bounding box center [460, 245] width 366 height 25
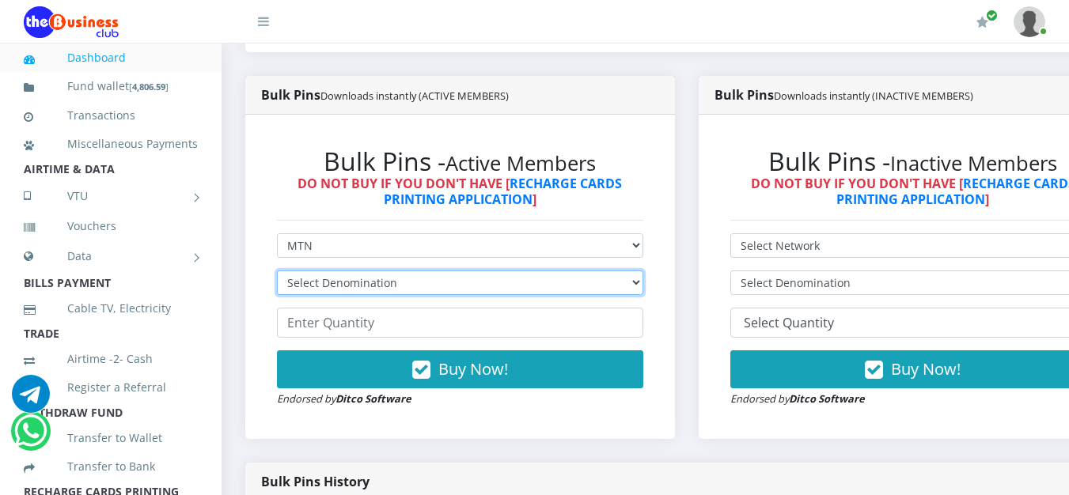
click at [354, 293] on select "Select Denomination MTN NGN100 - ₦96.99 MTN NGN200 - ₦193.98 MTN NGN400 - ₦387.…" at bounding box center [460, 283] width 366 height 25
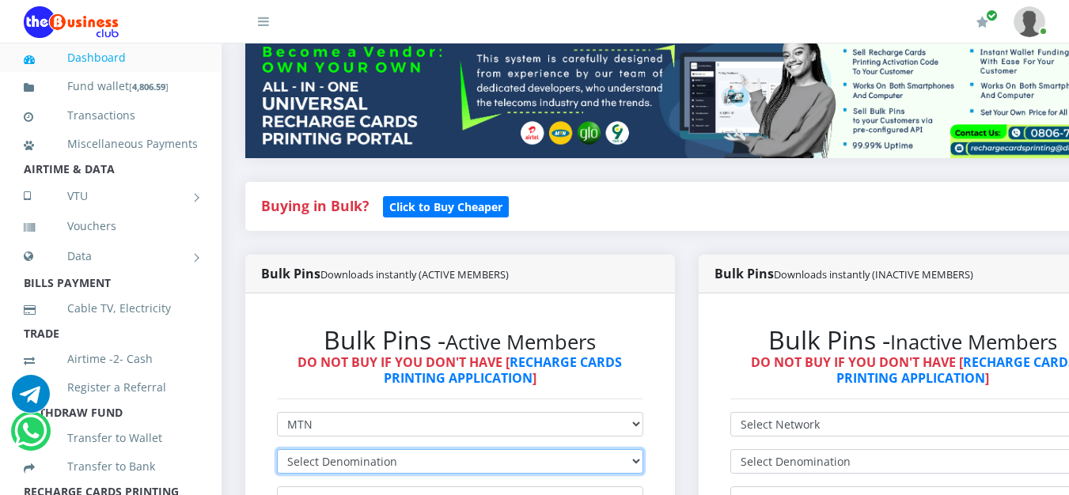
scroll to position [316, 0]
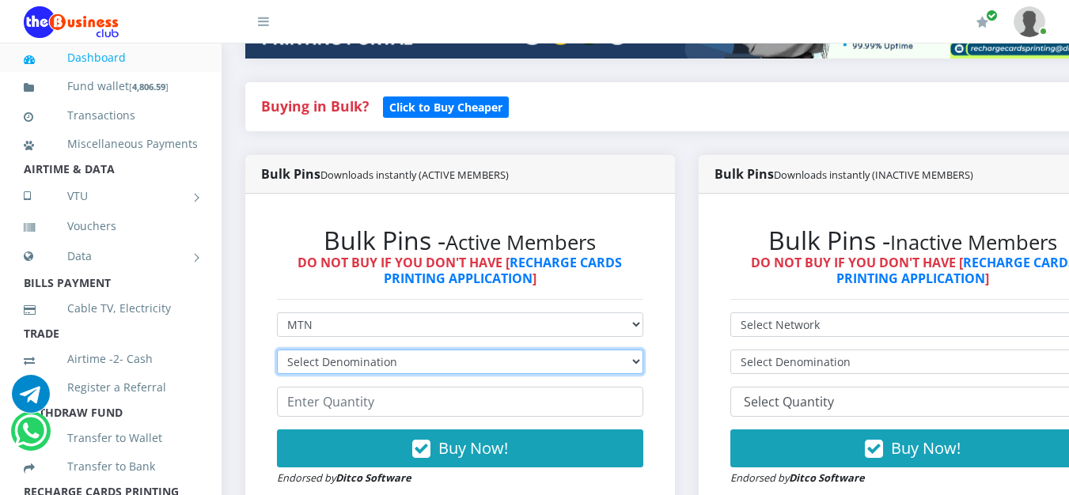
click at [322, 369] on select "Select Denomination MTN NGN100 - ₦96.99 MTN NGN200 - ₦193.98 MTN NGN400 - ₦387.…" at bounding box center [460, 362] width 366 height 25
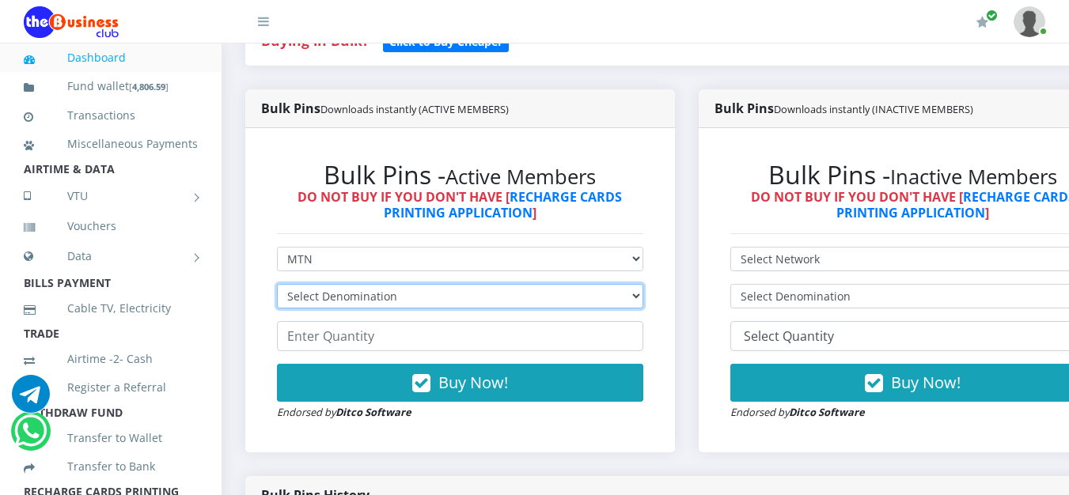
scroll to position [396, 0]
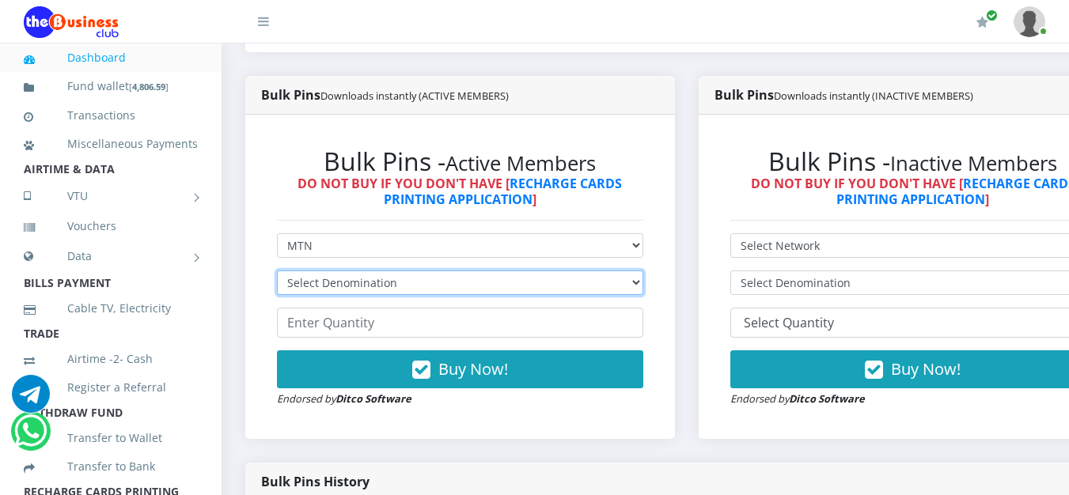
click at [335, 286] on select "Select Denomination MTN NGN100 - ₦96.99 MTN NGN200 - ₦193.98 MTN NGN400 - ₦387.…" at bounding box center [460, 283] width 366 height 25
select select "96.99-100"
click at [277, 273] on select "Select Denomination MTN NGN100 - ₦96.99 MTN NGN200 - ₦193.98 MTN NGN400 - ₦387.…" at bounding box center [460, 283] width 366 height 25
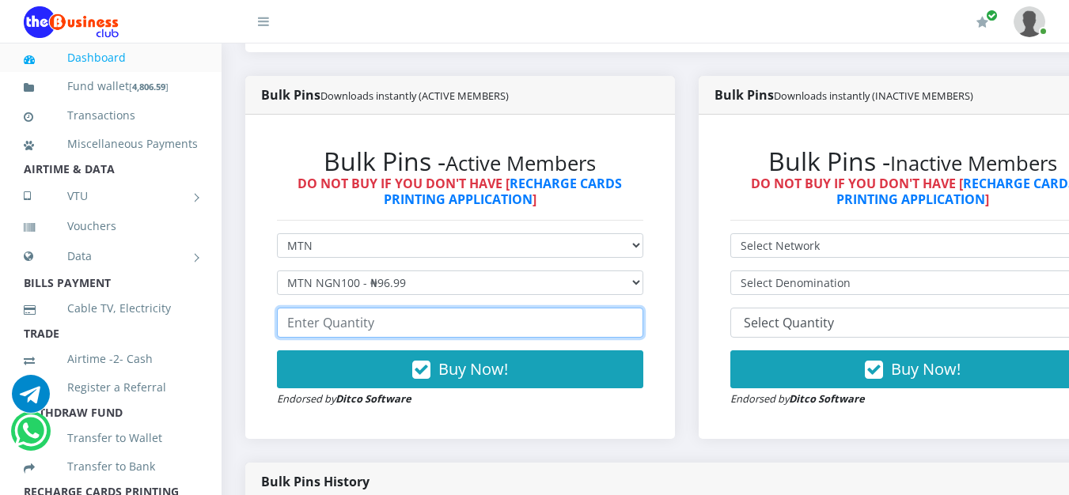
click at [408, 330] on input "number" at bounding box center [460, 323] width 366 height 30
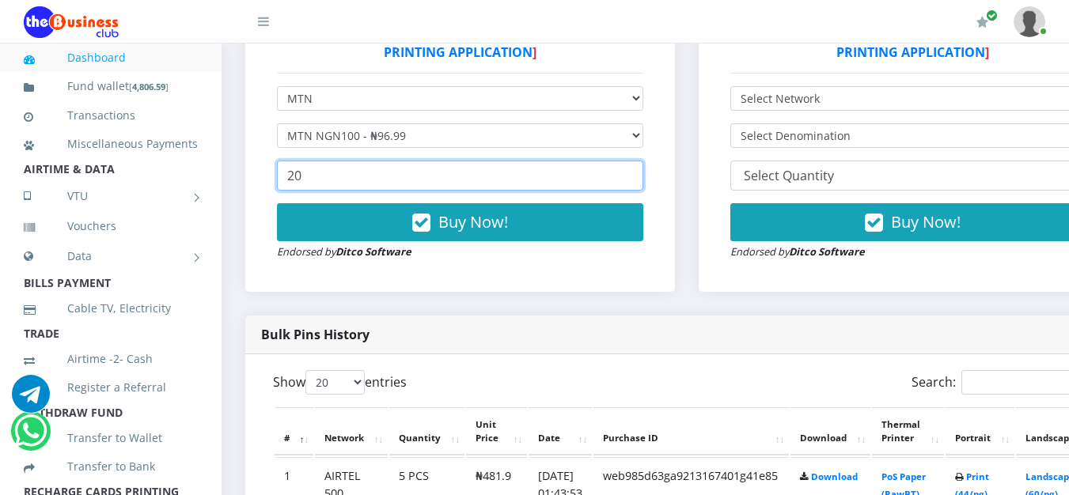
scroll to position [554, 0]
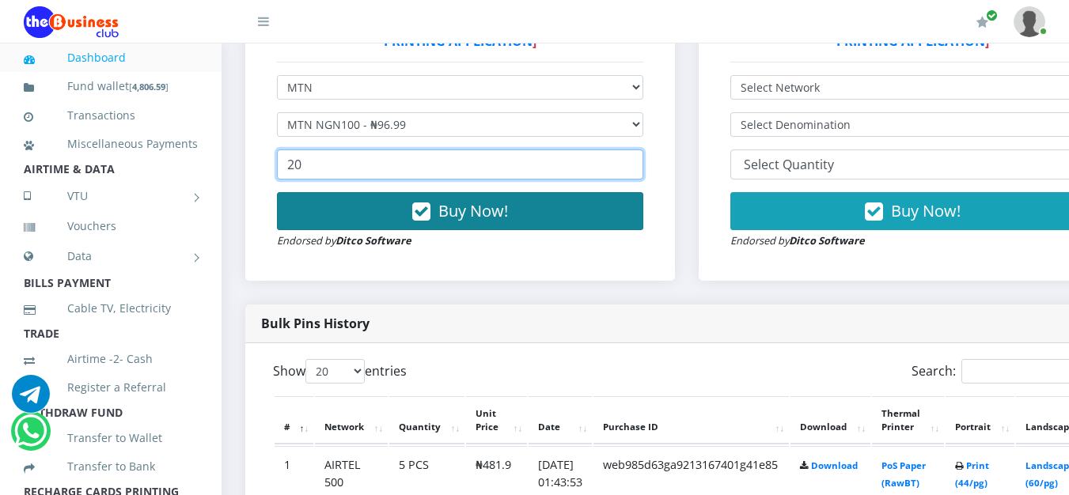
type input "20"
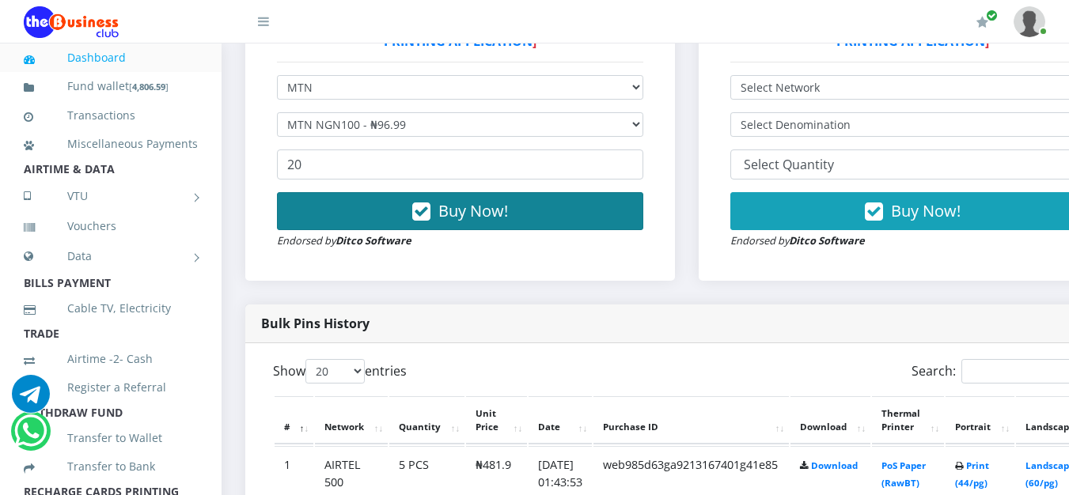
click at [468, 218] on span "Buy Now!" at bounding box center [473, 210] width 70 height 21
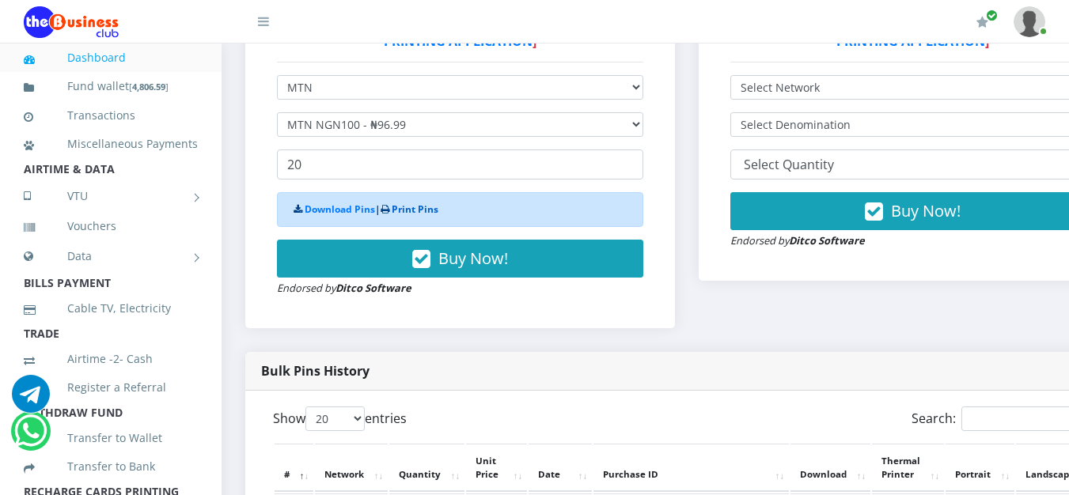
click at [415, 213] on link "Print Pins" at bounding box center [415, 209] width 47 height 13
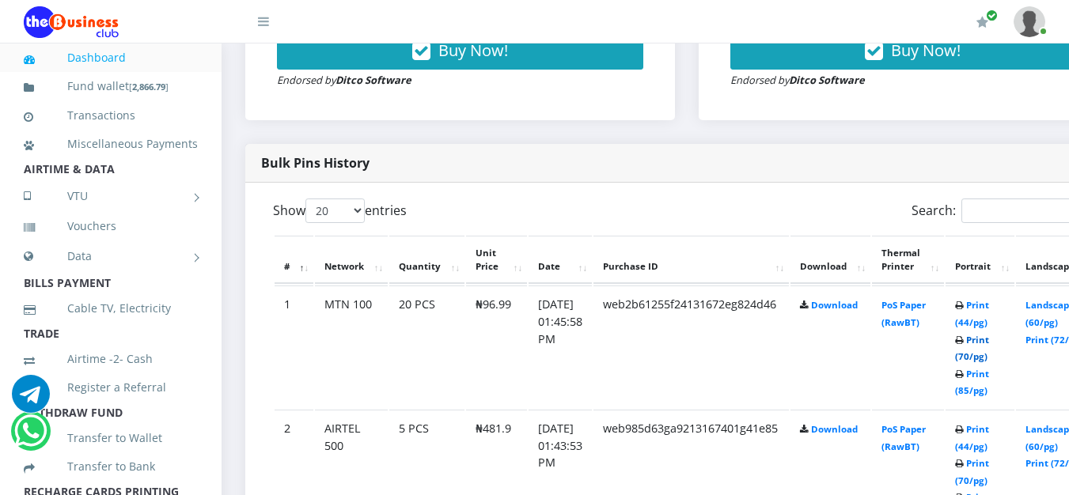
click at [989, 359] on link "Print (70/pg)" at bounding box center [972, 348] width 34 height 29
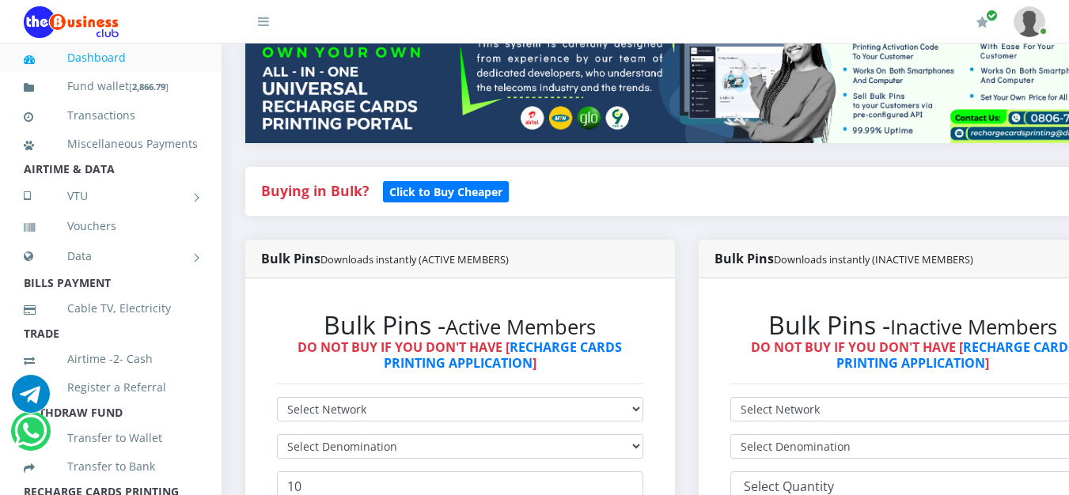
scroll to position [316, 0]
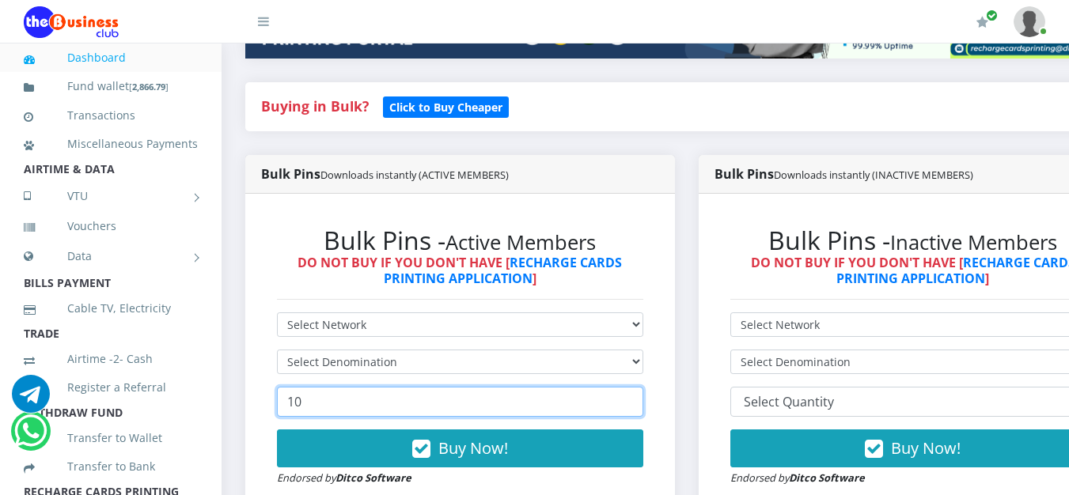
click at [341, 397] on input "10" at bounding box center [460, 402] width 366 height 30
type input "28"
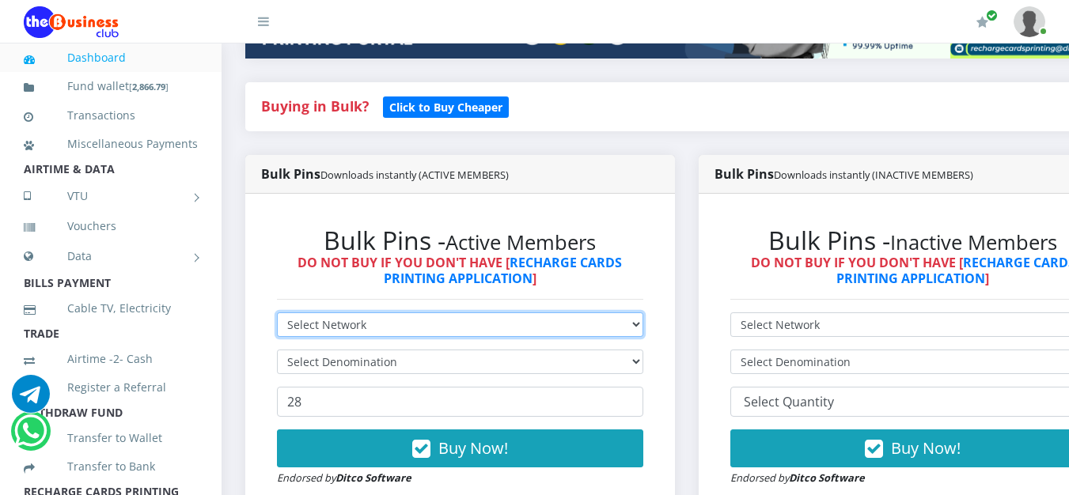
click at [355, 329] on select "Select Network MTN Globacom 9Mobile Airtel" at bounding box center [460, 324] width 366 height 25
select select "Airtel"
click at [277, 315] on select "Select Network MTN Globacom 9Mobile Airtel" at bounding box center [460, 324] width 366 height 25
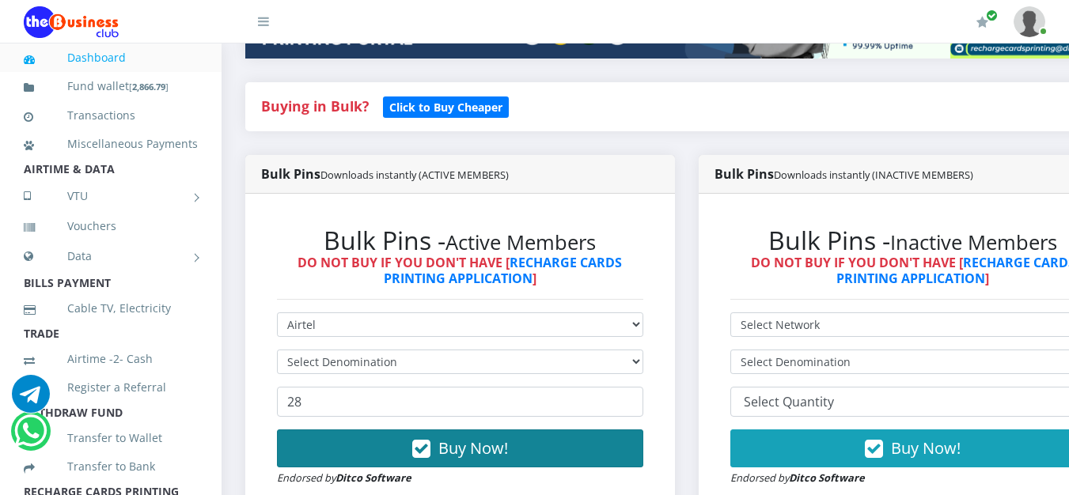
click at [407, 460] on button "Buy Now!" at bounding box center [460, 449] width 366 height 38
click at [487, 454] on span "Buy Now!" at bounding box center [473, 447] width 70 height 21
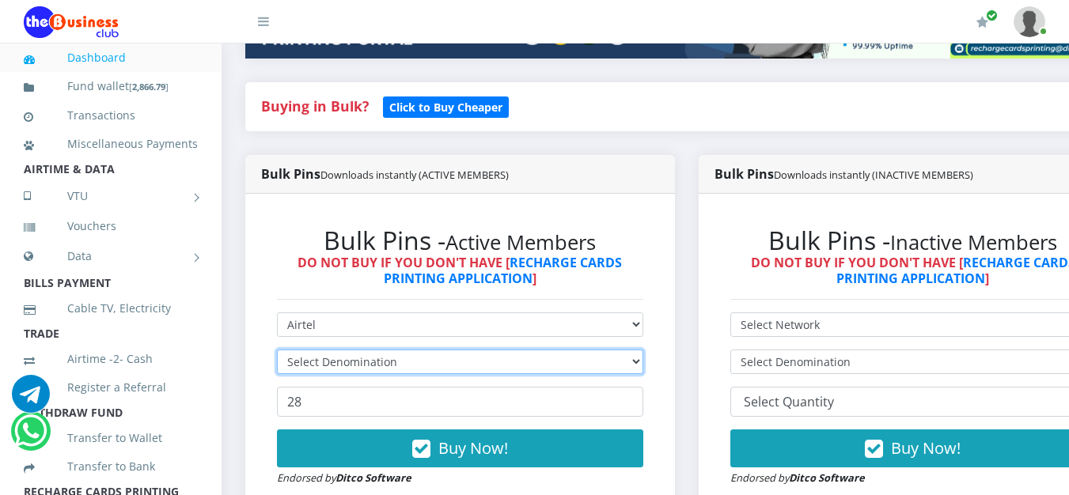
click at [380, 368] on select "Select Denomination" at bounding box center [460, 362] width 366 height 25
click at [393, 365] on select "Select Denomination" at bounding box center [460, 362] width 366 height 25
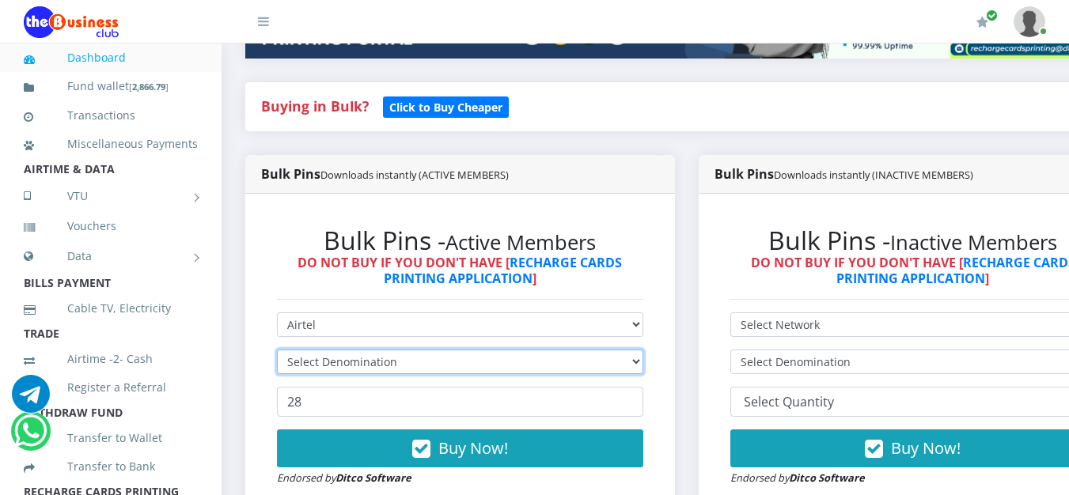
click at [393, 365] on select "Select Denomination" at bounding box center [460, 362] width 366 height 25
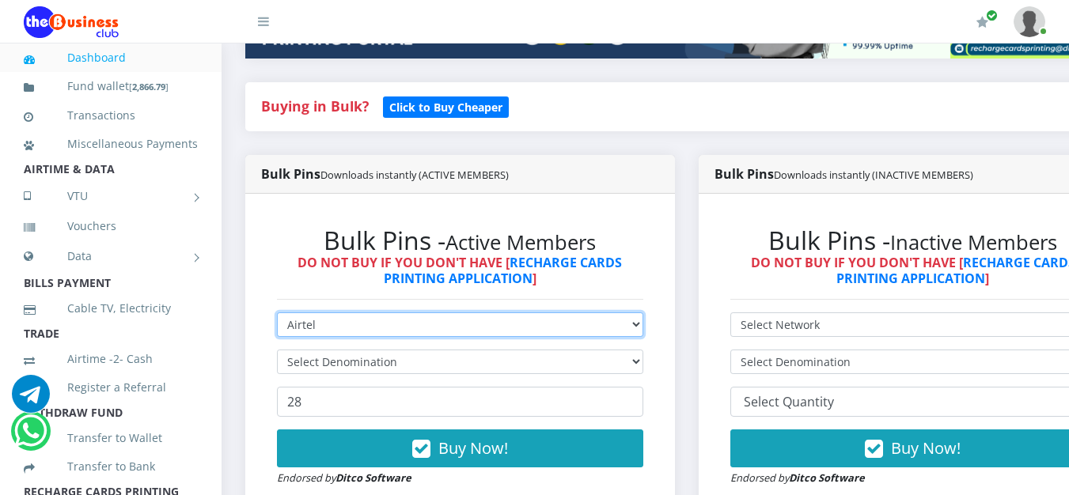
click at [375, 336] on select "Select Network MTN Globacom 9Mobile Airtel" at bounding box center [460, 324] width 366 height 25
click at [277, 315] on select "Select Network MTN Globacom 9Mobile Airtel" at bounding box center [460, 324] width 366 height 25
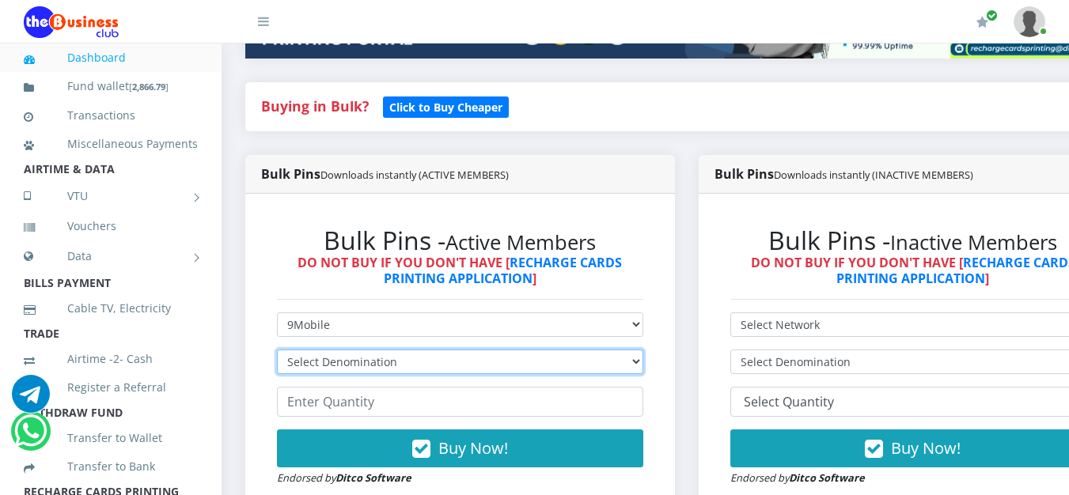
click at [365, 362] on select "Select Denomination 9Mobile NGN100 - ₦94.99 9Mobile NGN200 - ₦189.98 9Mobile NG…" at bounding box center [460, 362] width 366 height 25
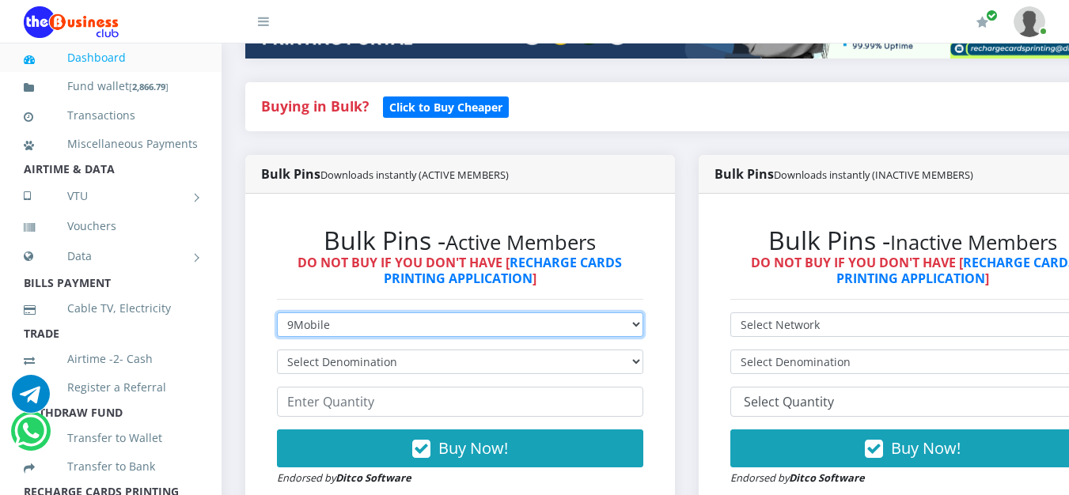
click at [373, 330] on select "Select Network MTN Globacom 9Mobile Airtel" at bounding box center [460, 324] width 366 height 25
select select "Airtel"
click at [277, 315] on select "Select Network MTN Globacom 9Mobile Airtel" at bounding box center [460, 324] width 366 height 25
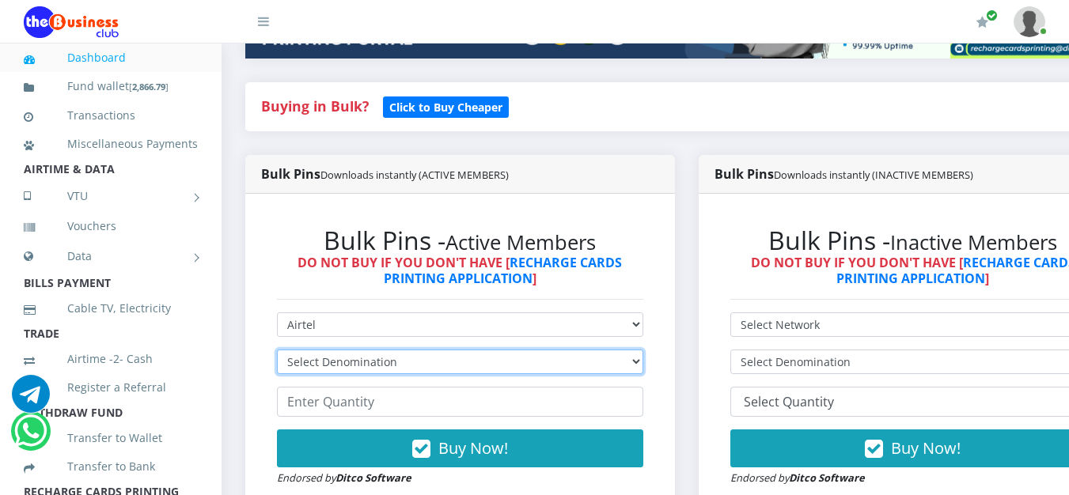
click at [355, 369] on select "Select Denomination Airtel NGN100 - ₦96.38 Airtel NGN200 - ₦192.76 Airtel NGN50…" at bounding box center [460, 362] width 366 height 25
select select "192.76-200"
click at [277, 352] on select "Select Denomination Airtel NGN100 - ₦96.38 Airtel NGN200 - ₦192.76 Airtel NGN50…" at bounding box center [460, 362] width 366 height 25
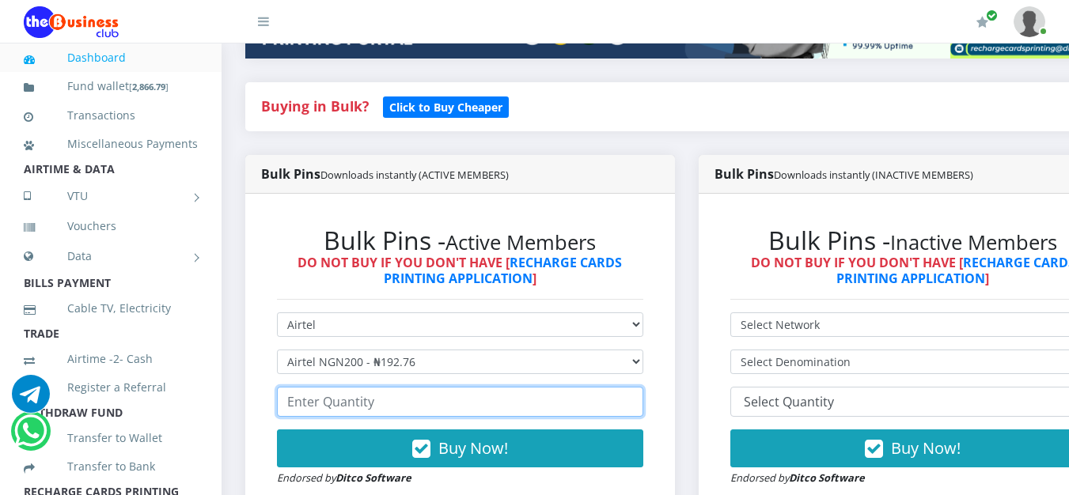
click at [358, 411] on input "number" at bounding box center [460, 402] width 366 height 30
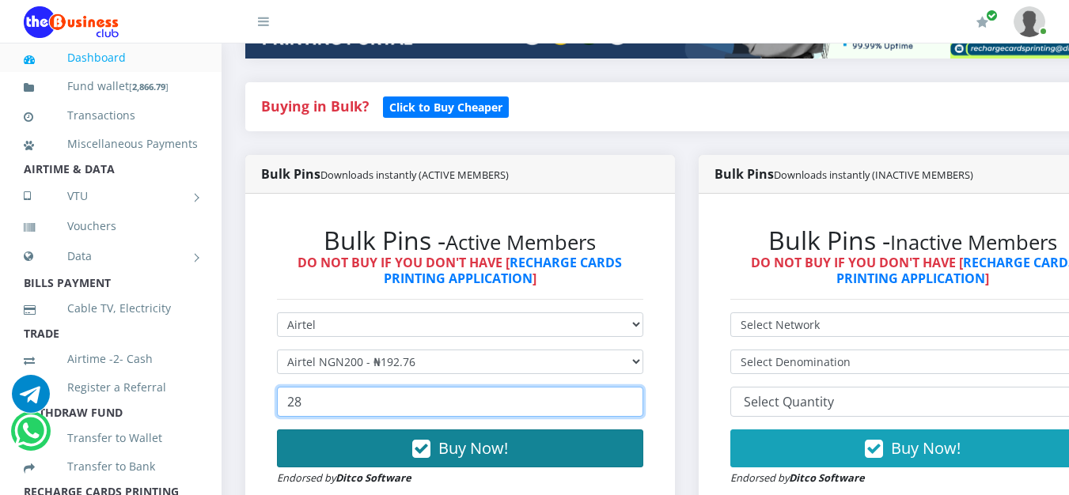
type input "28"
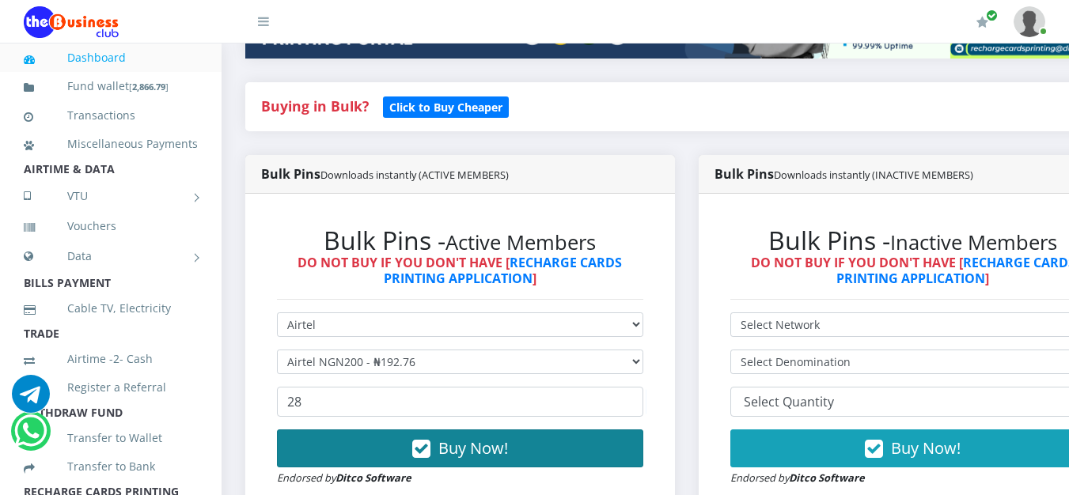
click at [441, 443] on button "Buy Now!" at bounding box center [460, 449] width 366 height 38
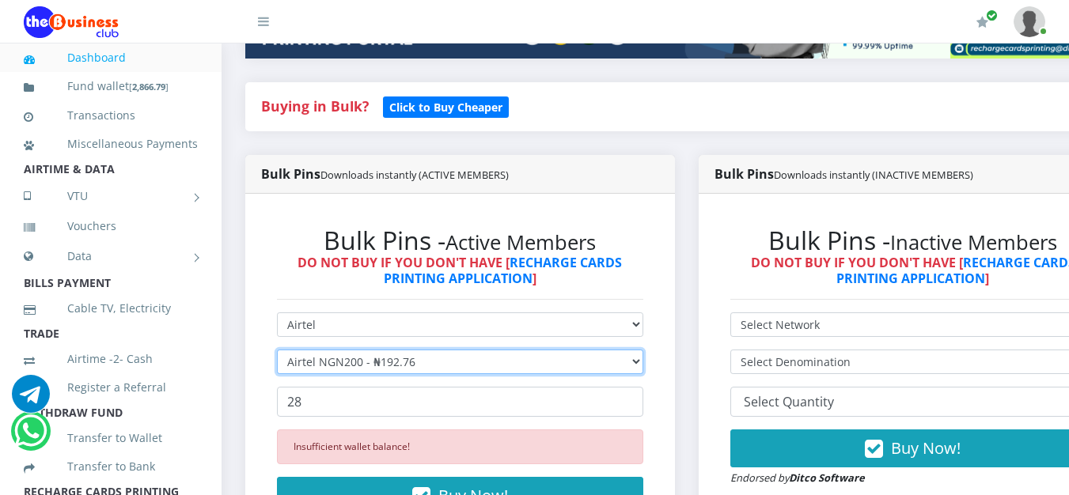
click at [392, 365] on select "Select Denomination Airtel NGN100 - ₦96.38 Airtel NGN200 - ₦192.76 Airtel NGN50…" at bounding box center [460, 362] width 366 height 25
select select "96.38-100"
click at [277, 352] on select "Select Denomination Airtel NGN100 - ₦96.38 Airtel NGN200 - ₦192.76 Airtel NGN50…" at bounding box center [460, 362] width 366 height 25
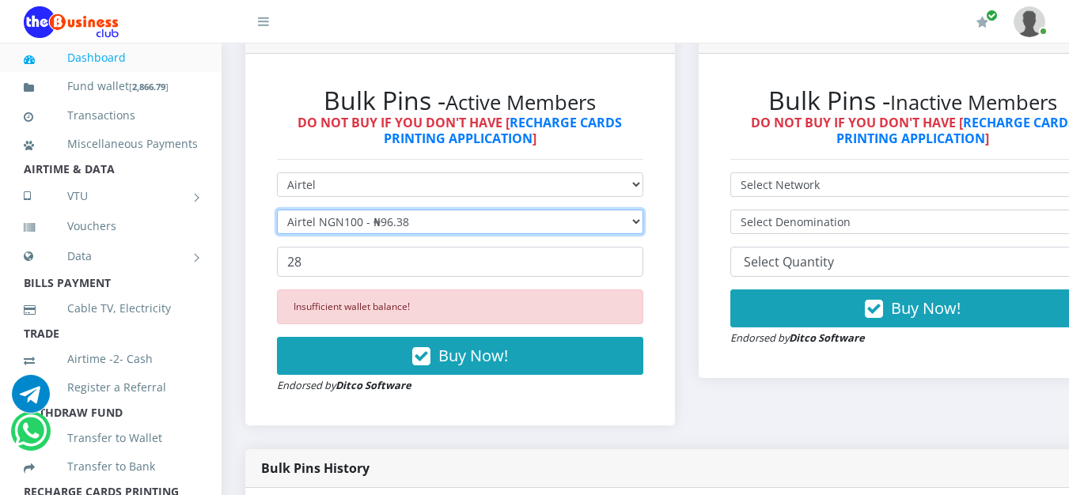
scroll to position [475, 0]
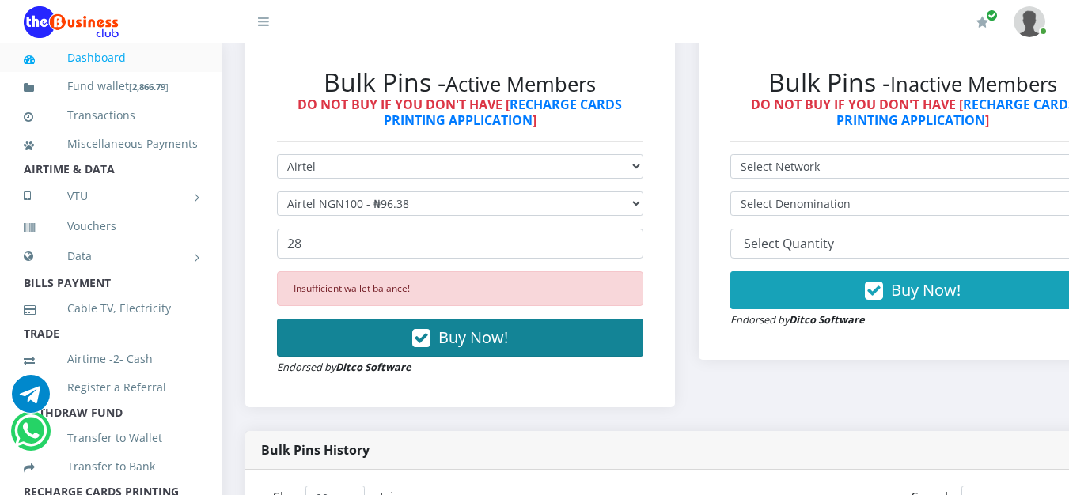
click at [457, 343] on span "Buy Now!" at bounding box center [473, 337] width 70 height 21
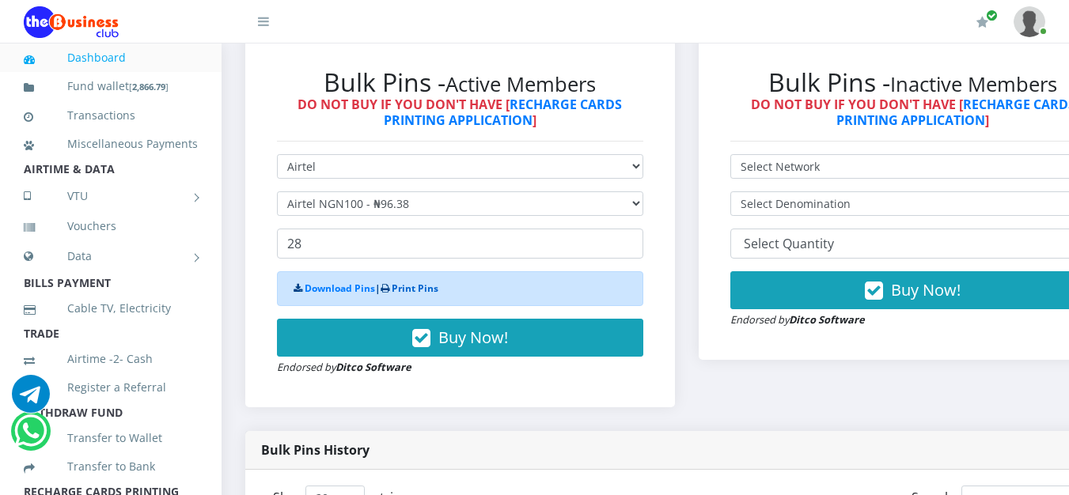
click at [418, 288] on link "Print Pins" at bounding box center [415, 288] width 47 height 13
